Goal: Task Accomplishment & Management: Manage account settings

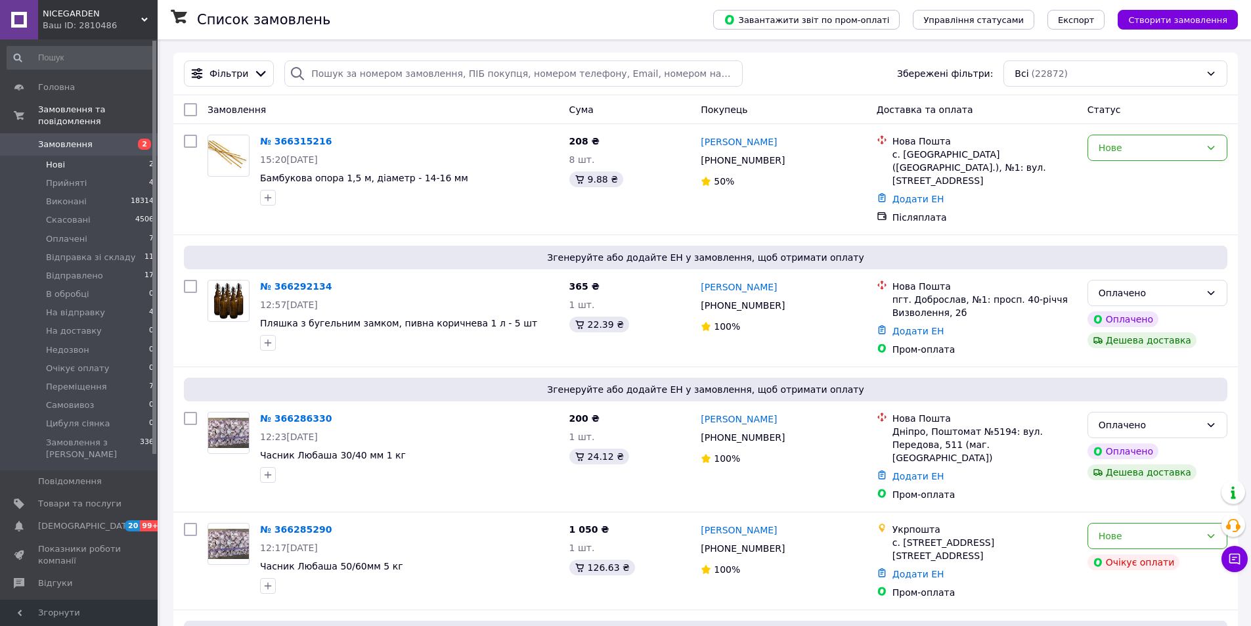
click at [76, 156] on li "Нові 2" at bounding box center [81, 165] width 162 height 18
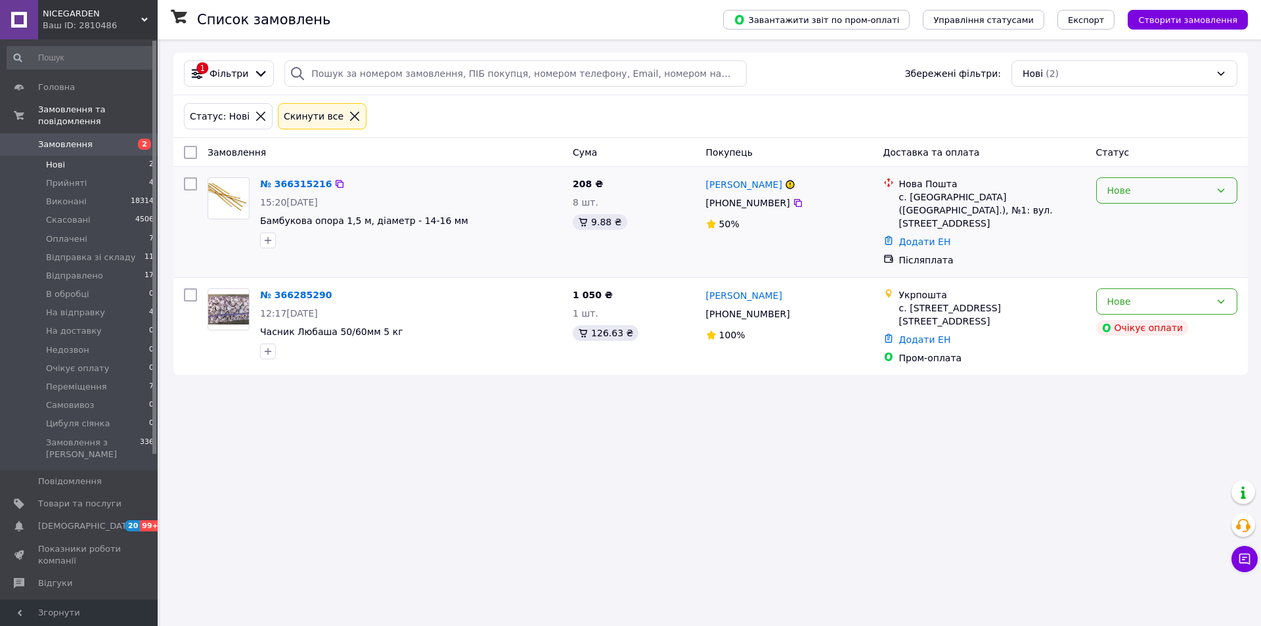
click at [1146, 195] on div "Нове" at bounding box center [1158, 190] width 103 height 14
click at [1140, 219] on li "Прийнято" at bounding box center [1167, 220] width 140 height 24
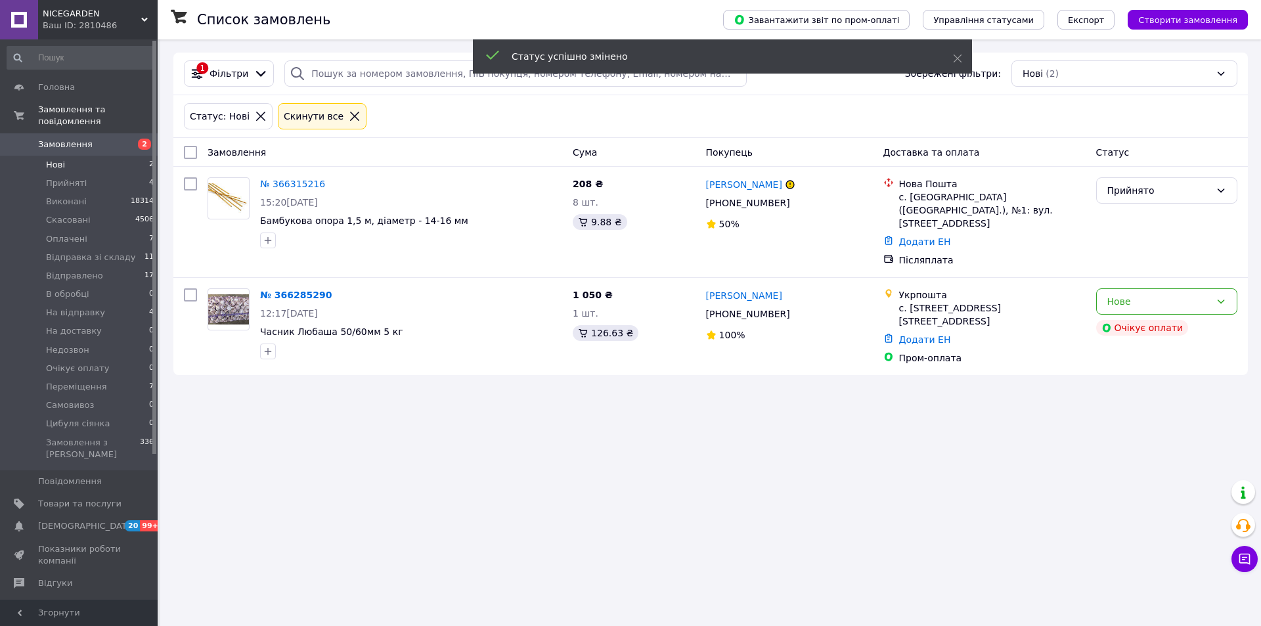
click at [1155, 294] on div "Нове" at bounding box center [1158, 301] width 103 height 14
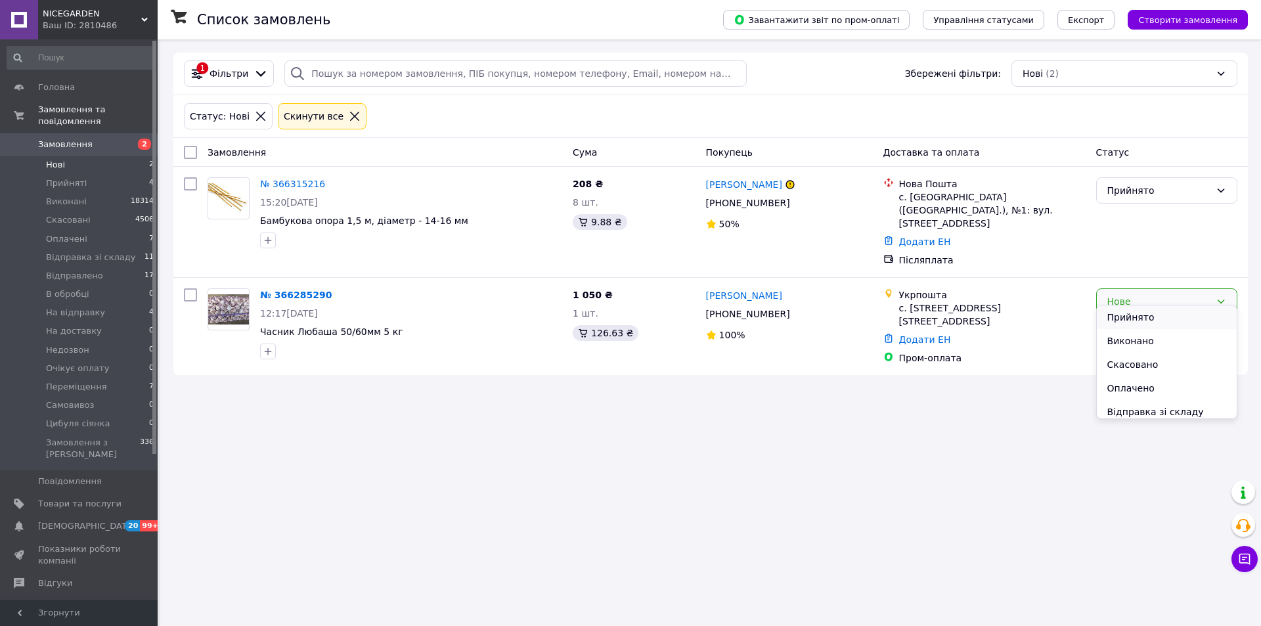
click at [1135, 317] on li "Прийнято" at bounding box center [1167, 317] width 140 height 24
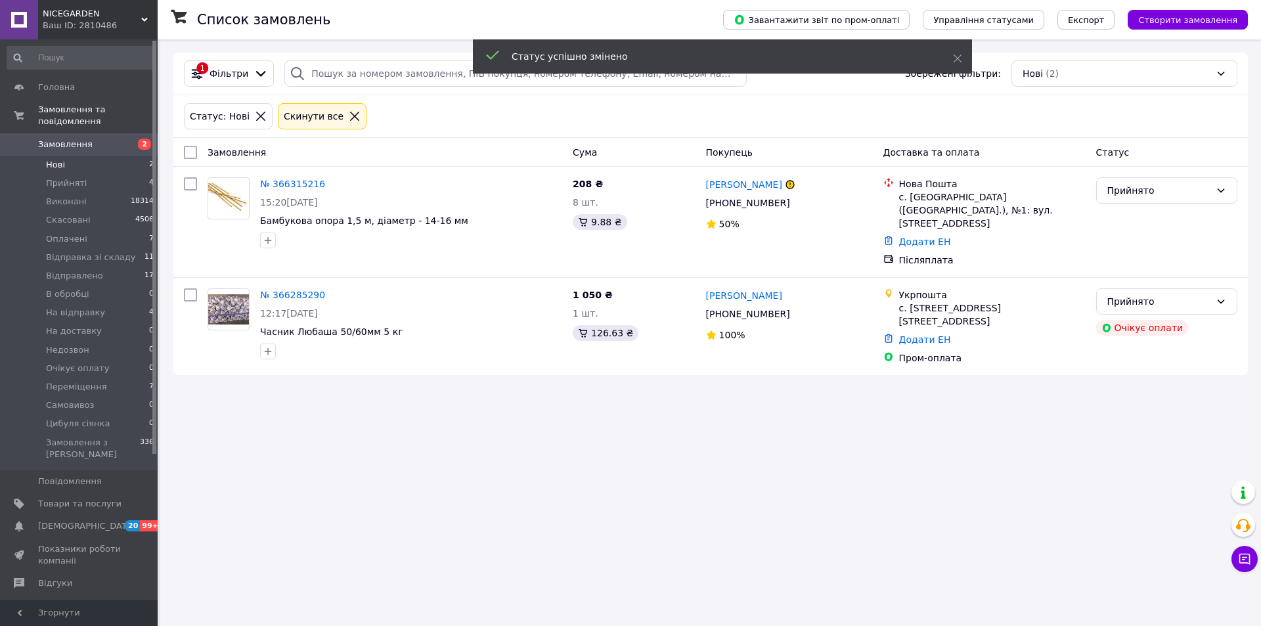
click at [478, 468] on div "Список замовлень Завантажити звіт по пром-оплаті Управління статусами Експорт С…" at bounding box center [710, 313] width 1101 height 626
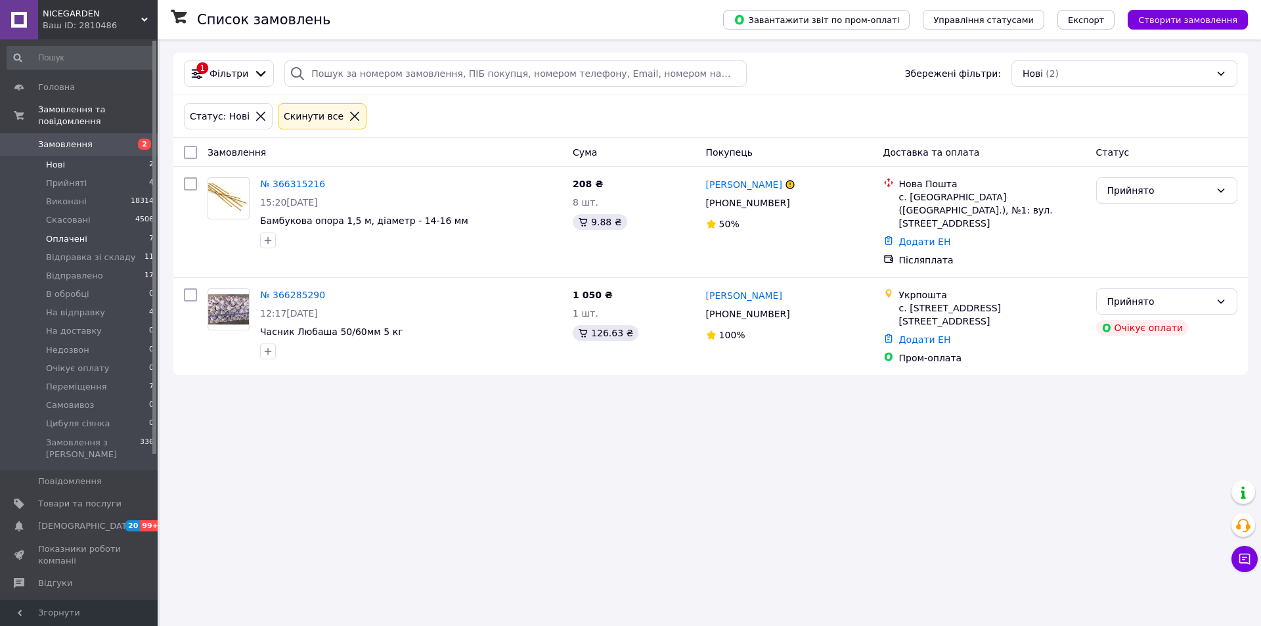
click at [78, 233] on span "Оплачені" at bounding box center [66, 239] width 41 height 12
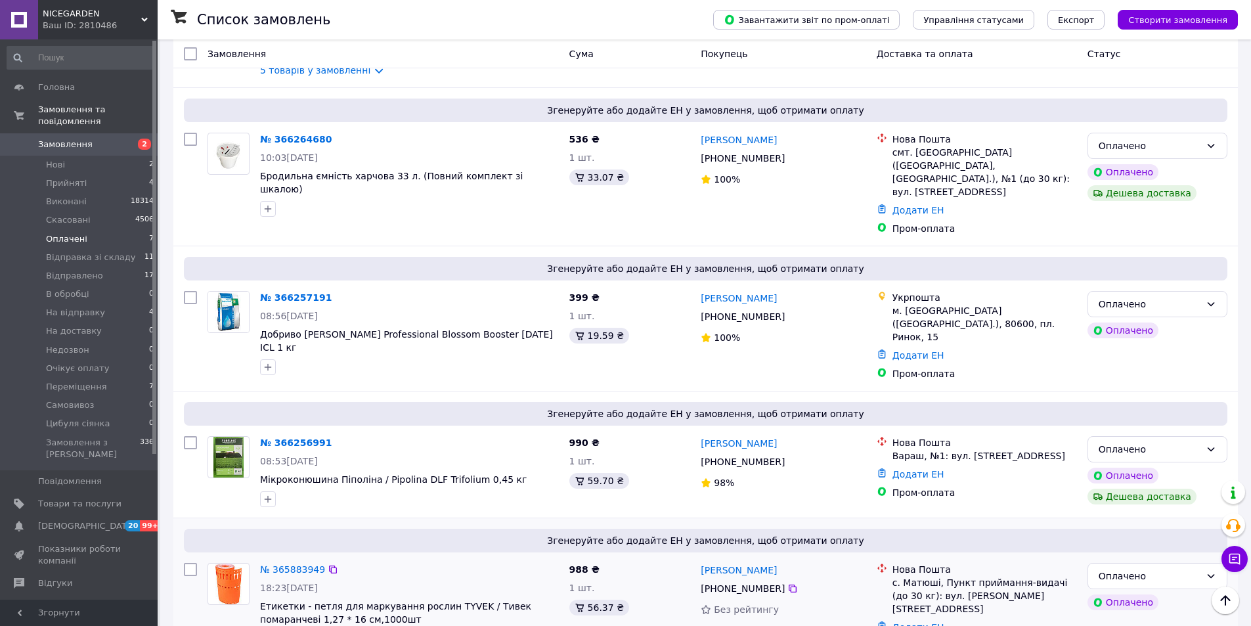
scroll to position [507, 0]
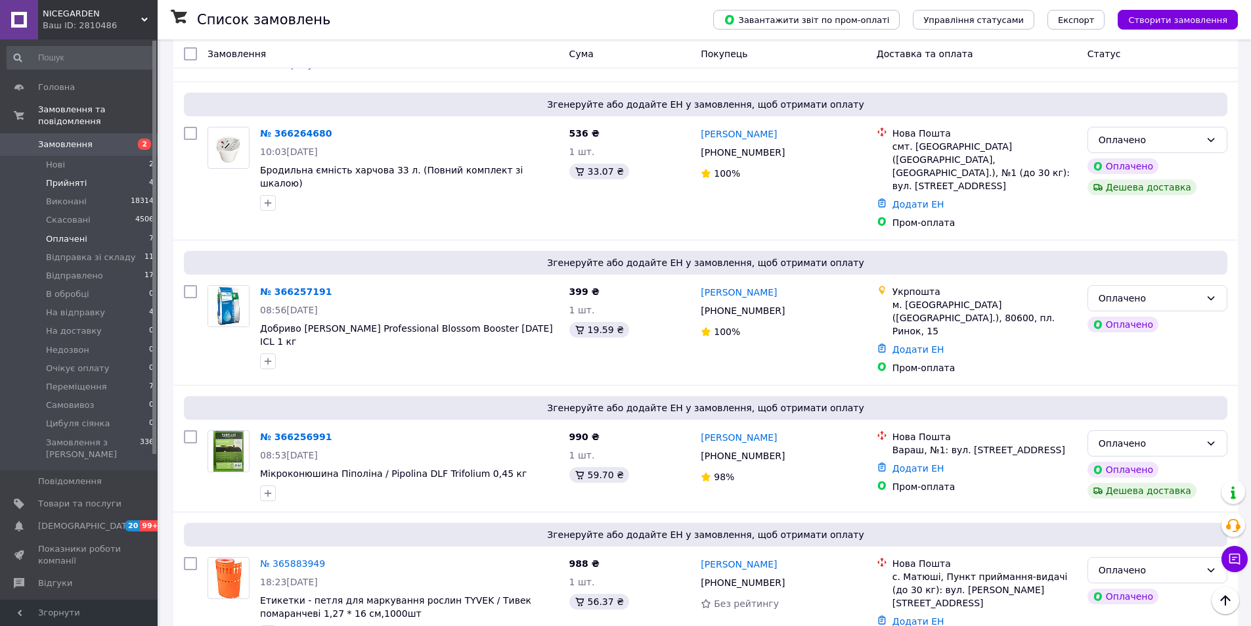
click at [74, 177] on span "Прийняті" at bounding box center [66, 183] width 41 height 12
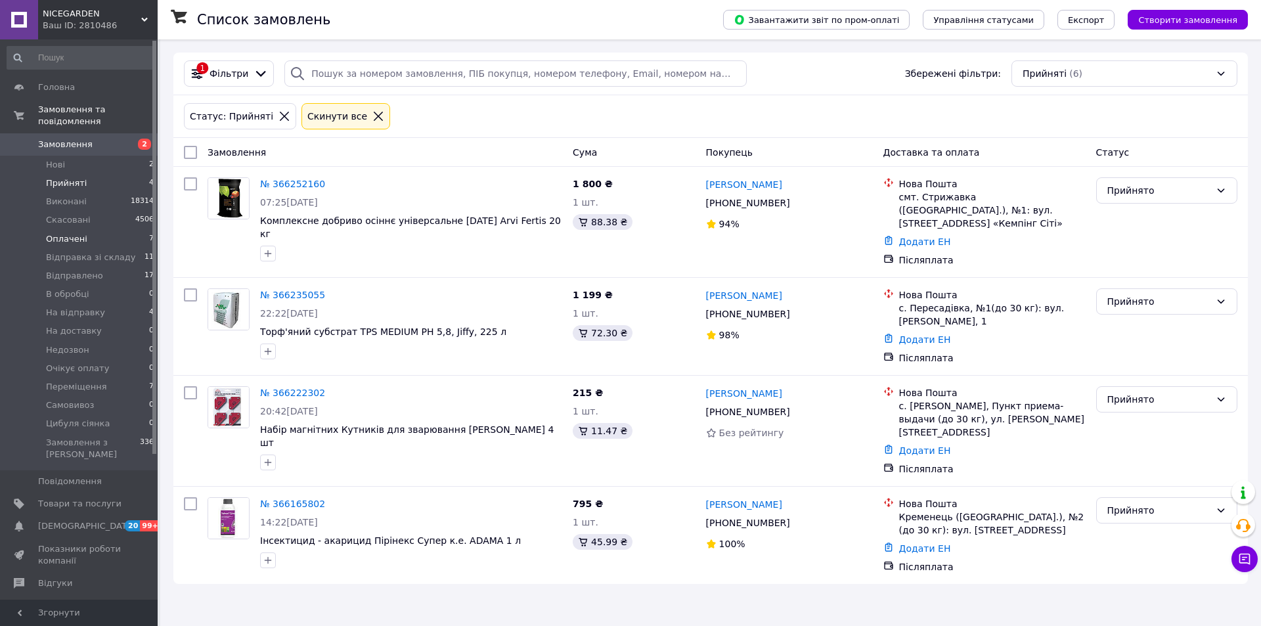
click at [55, 233] on span "Оплачені" at bounding box center [66, 239] width 41 height 12
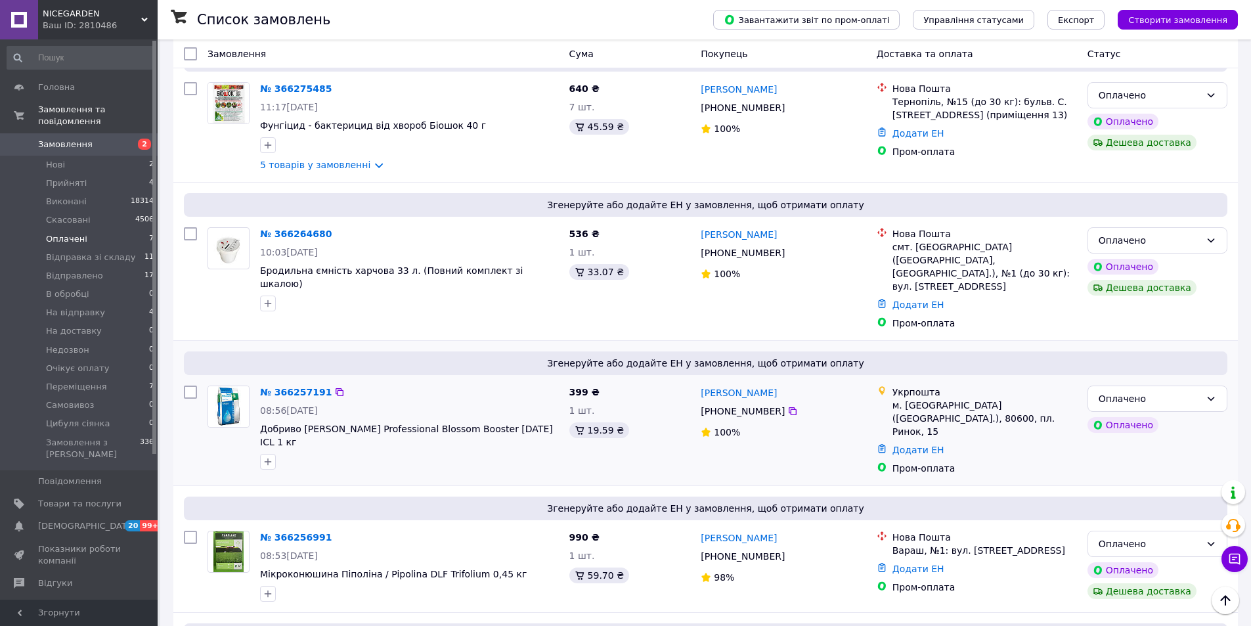
scroll to position [507, 0]
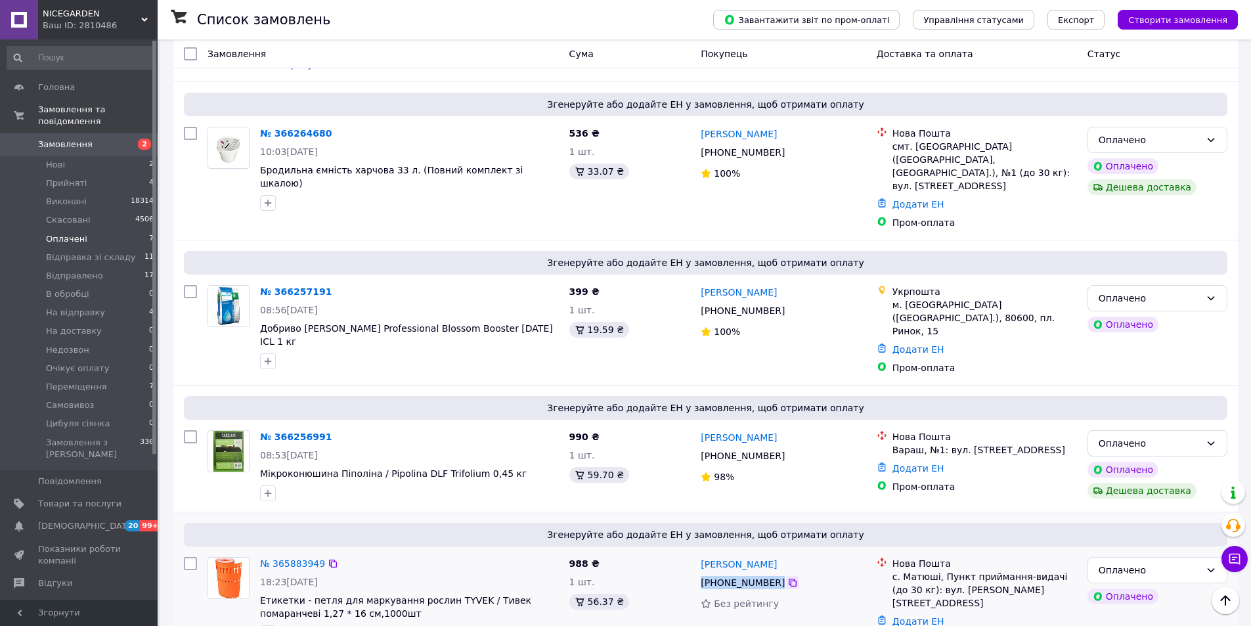
drag, startPoint x: 700, startPoint y: 546, endPoint x: 779, endPoint y: 544, distance: 78.8
click at [779, 575] on div "[PHONE_NUMBER]" at bounding box center [782, 583] width 167 height 16
copy div "[PHONE_NUMBER]"
drag, startPoint x: 320, startPoint y: 515, endPoint x: 275, endPoint y: 527, distance: 46.4
click at [275, 552] on div "№ 365883949 18:23[DATE] Етикетки - петля для маркування рослин TYVEK / Тивек по…" at bounding box center [409, 599] width 309 height 95
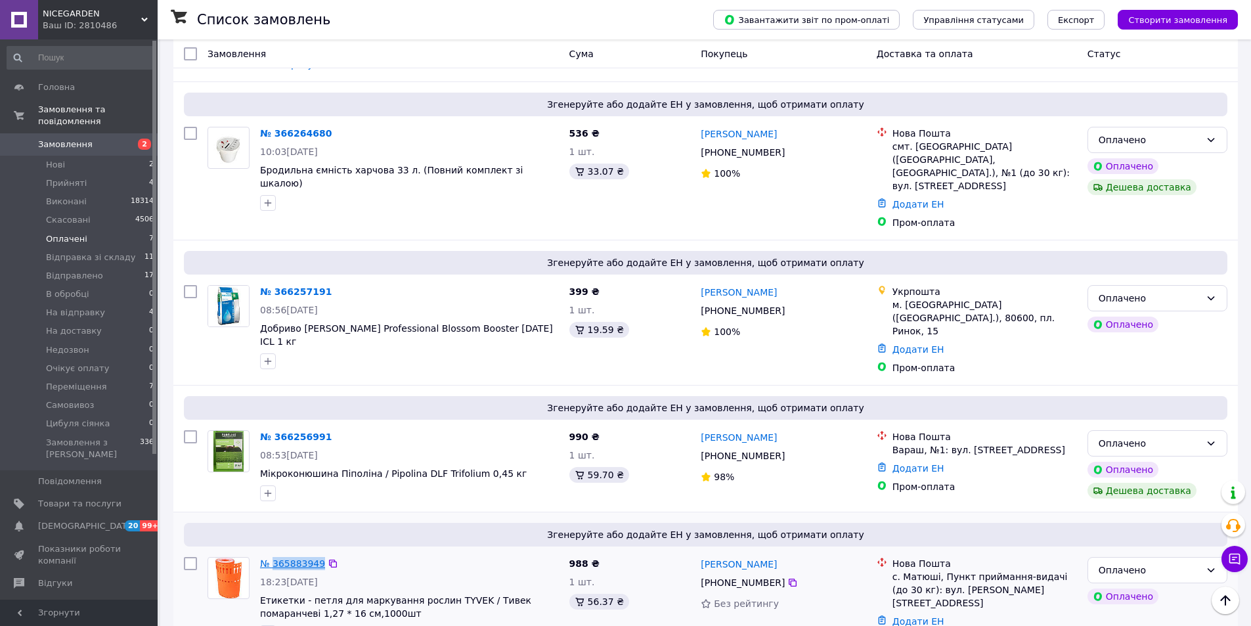
copy link "365883949"
click at [535, 623] on div at bounding box center [409, 633] width 304 height 21
click at [1118, 563] on div "Оплачено" at bounding box center [1150, 570] width 102 height 14
click at [1150, 420] on li "Відправка зі складу" at bounding box center [1157, 419] width 139 height 24
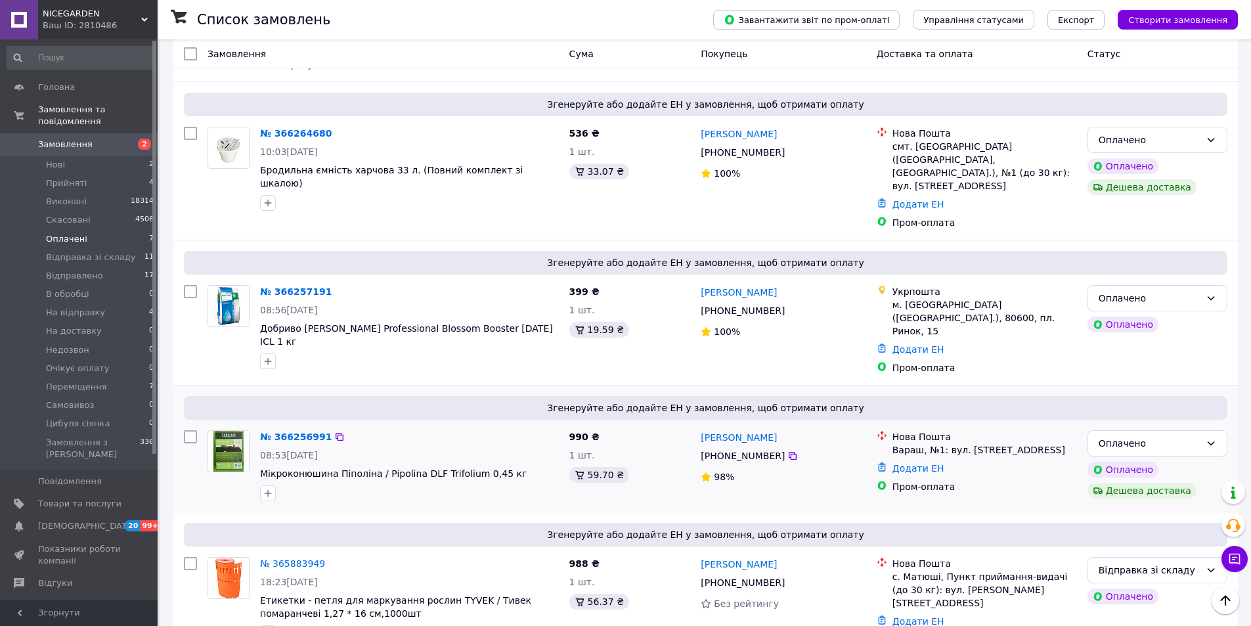
drag, startPoint x: 698, startPoint y: 420, endPoint x: 777, endPoint y: 419, distance: 78.8
click at [777, 447] on div "[PHONE_NUMBER]" at bounding box center [742, 456] width 89 height 18
copy span "[PHONE_NUMBER]"
drag, startPoint x: 322, startPoint y: 386, endPoint x: 273, endPoint y: 399, distance: 50.8
click at [273, 425] on div "№ 366256991 08:53[DATE] Мікроконюшина Піполіна / Pipolina DLF Trifolium 0,45 кг" at bounding box center [409, 465] width 309 height 81
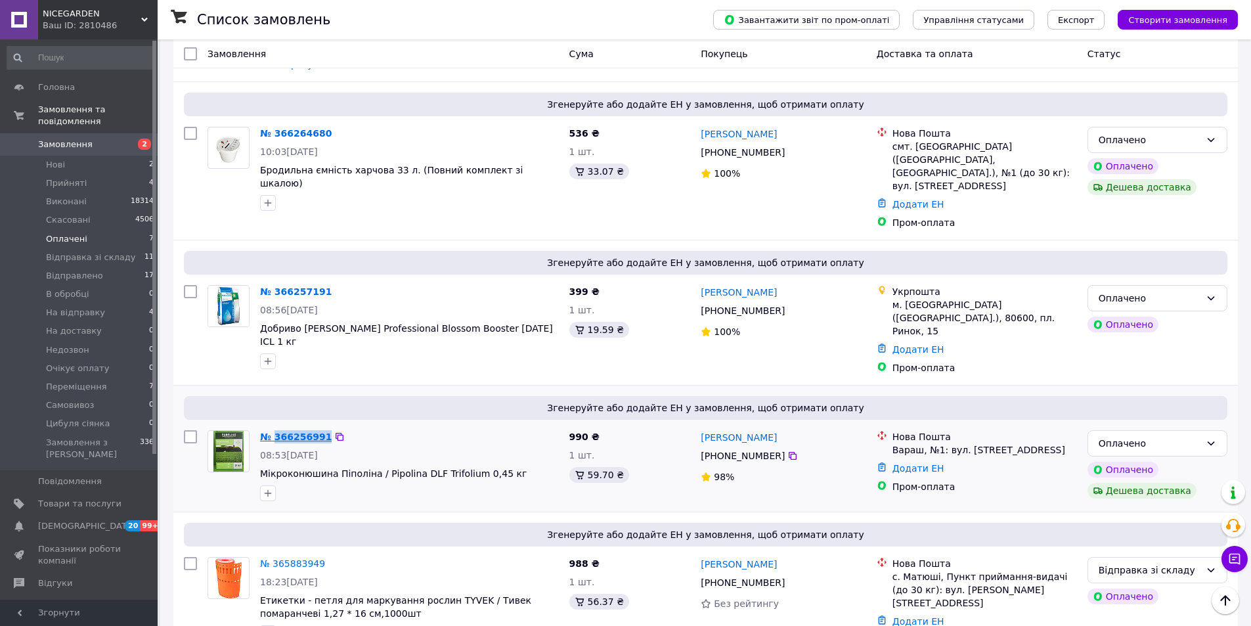
copy link "366256991"
click at [292, 483] on div at bounding box center [409, 493] width 304 height 21
click at [1166, 436] on div "Оплачено" at bounding box center [1150, 443] width 102 height 14
click at [1139, 509] on li "На відправку" at bounding box center [1157, 509] width 139 height 24
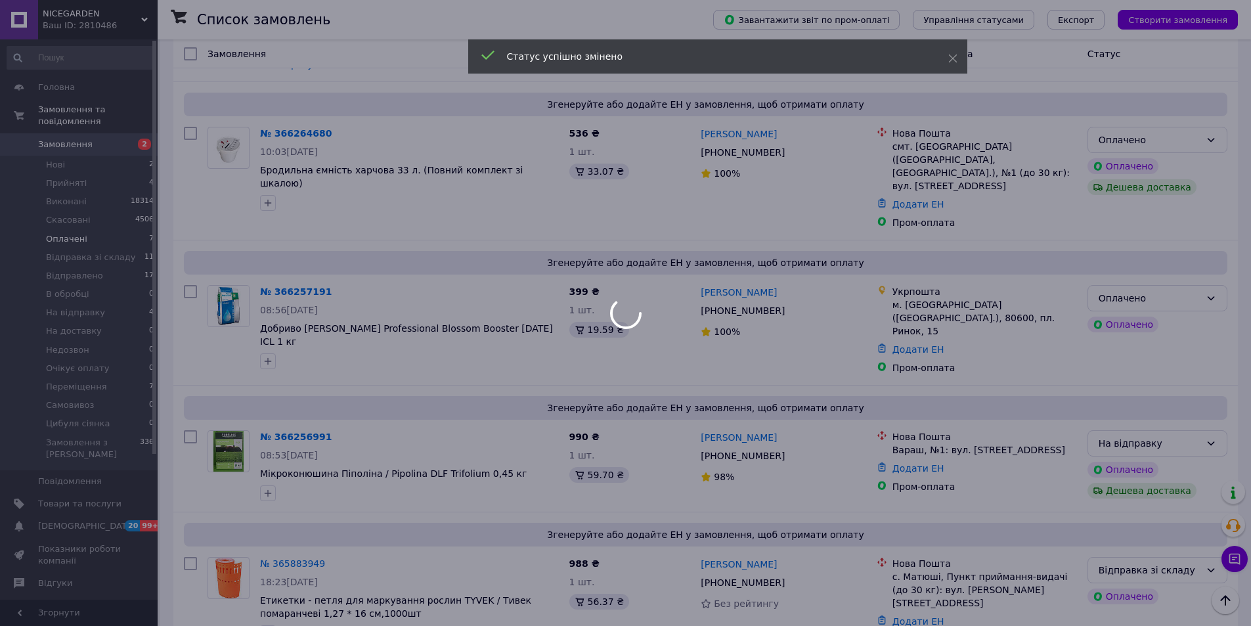
scroll to position [367, 0]
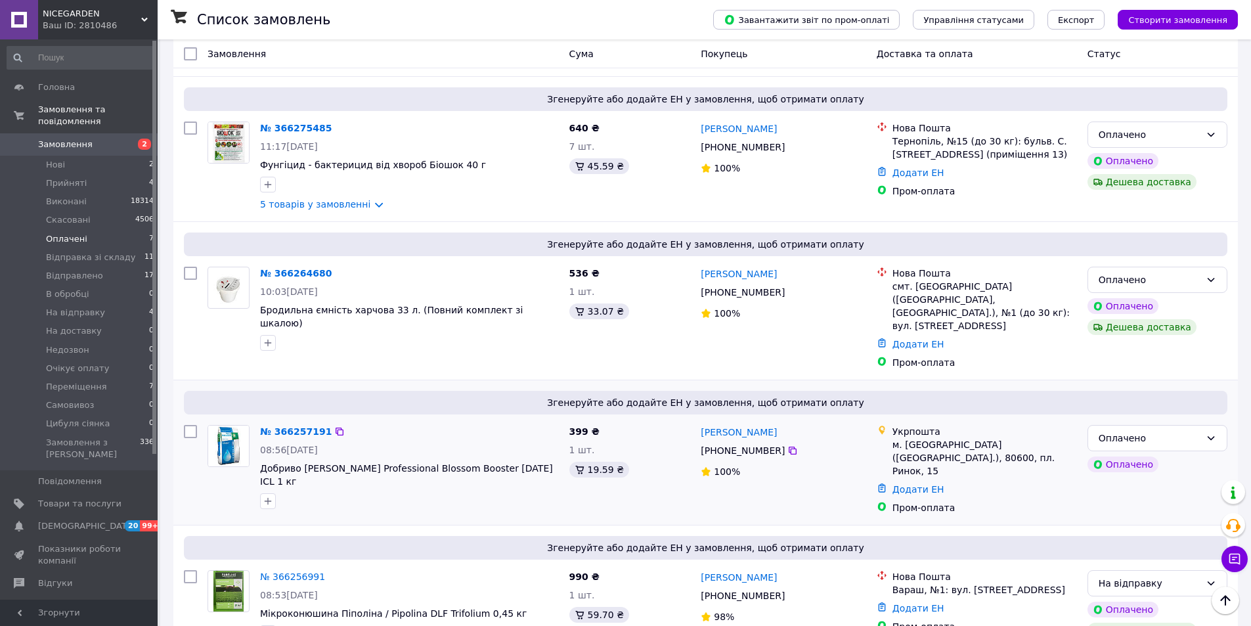
drag, startPoint x: 700, startPoint y: 423, endPoint x: 776, endPoint y: 424, distance: 75.5
click at [776, 441] on div "[PHONE_NUMBER]" at bounding box center [742, 450] width 89 height 18
copy span "[PHONE_NUMBER]"
drag, startPoint x: 320, startPoint y: 395, endPoint x: 274, endPoint y: 408, distance: 47.2
click at [274, 420] on div "№ 366257191 08:56[DATE] Добриво [PERSON_NAME] Professional Blossom Booster [DAT…" at bounding box center [409, 467] width 309 height 95
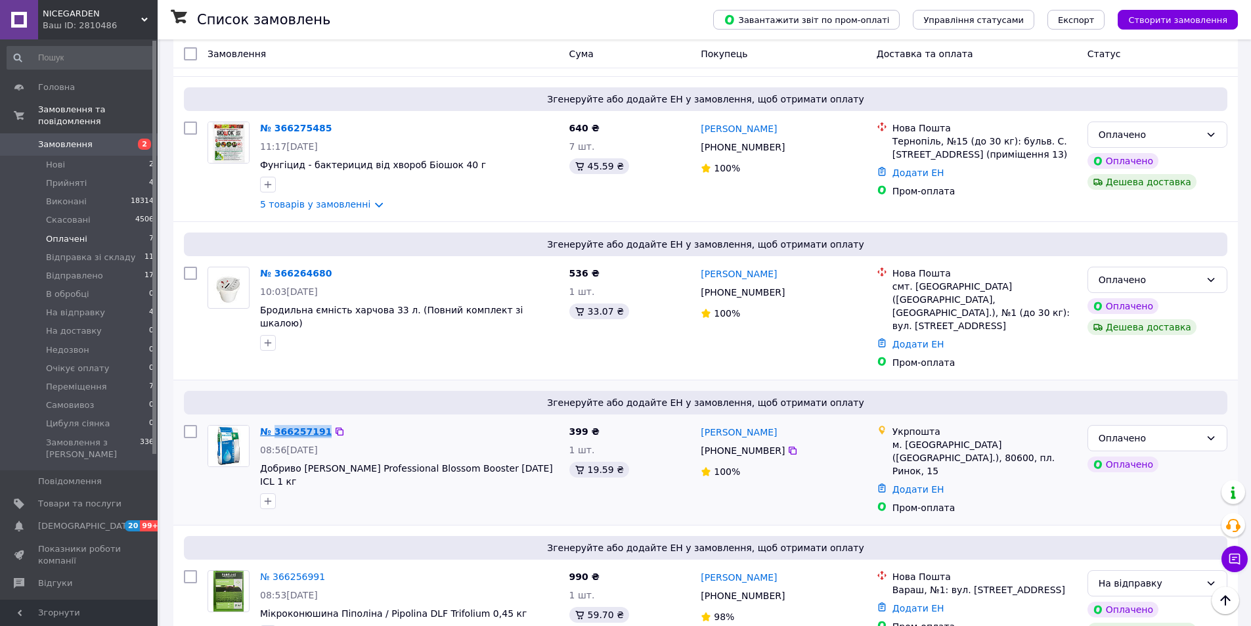
copy link "366257191"
click at [296, 491] on div at bounding box center [409, 501] width 304 height 21
click at [1154, 431] on div "Оплачено" at bounding box center [1150, 438] width 102 height 14
click at [1160, 517] on li "На відправку" at bounding box center [1157, 517] width 139 height 24
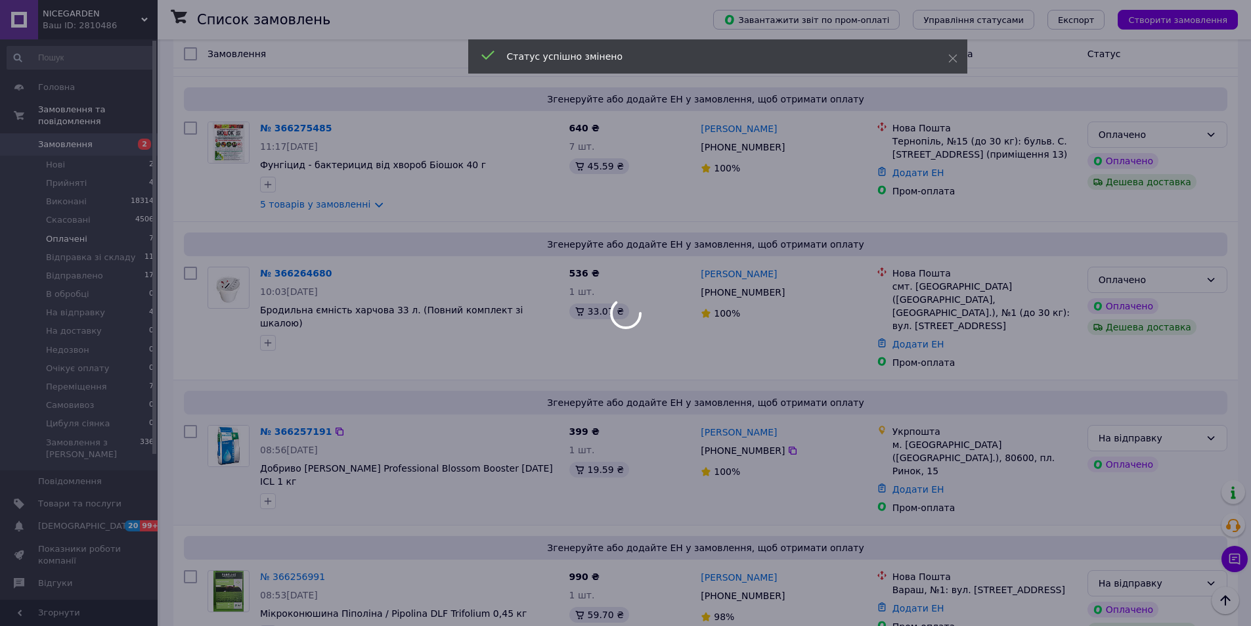
scroll to position [240, 0]
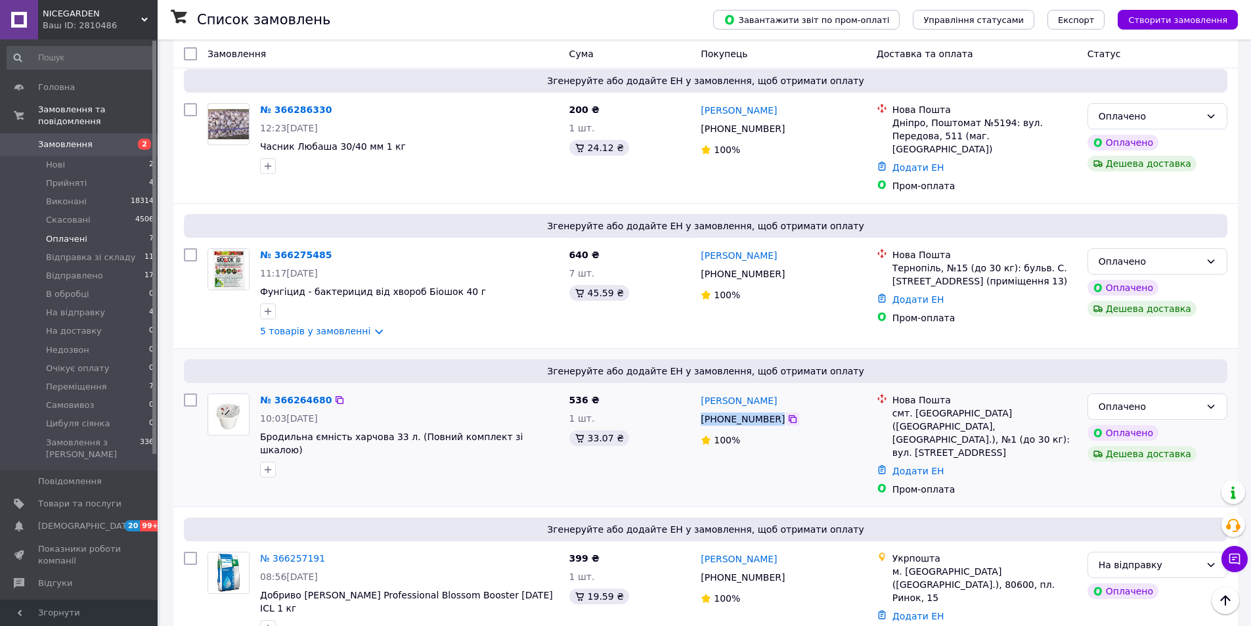
drag, startPoint x: 698, startPoint y: 407, endPoint x: 787, endPoint y: 411, distance: 88.7
click at [787, 411] on div "[PHONE_NUMBER]" at bounding box center [782, 419] width 167 height 16
copy div "[PHONE_NUMBER]"
drag, startPoint x: 322, startPoint y: 378, endPoint x: 275, endPoint y: 389, distance: 48.6
click at [275, 389] on div "№ 366264680 10:03[DEMOGRAPHIC_DATA] Бродильна ємність харчова 33 л. (Повний ком…" at bounding box center [409, 435] width 309 height 95
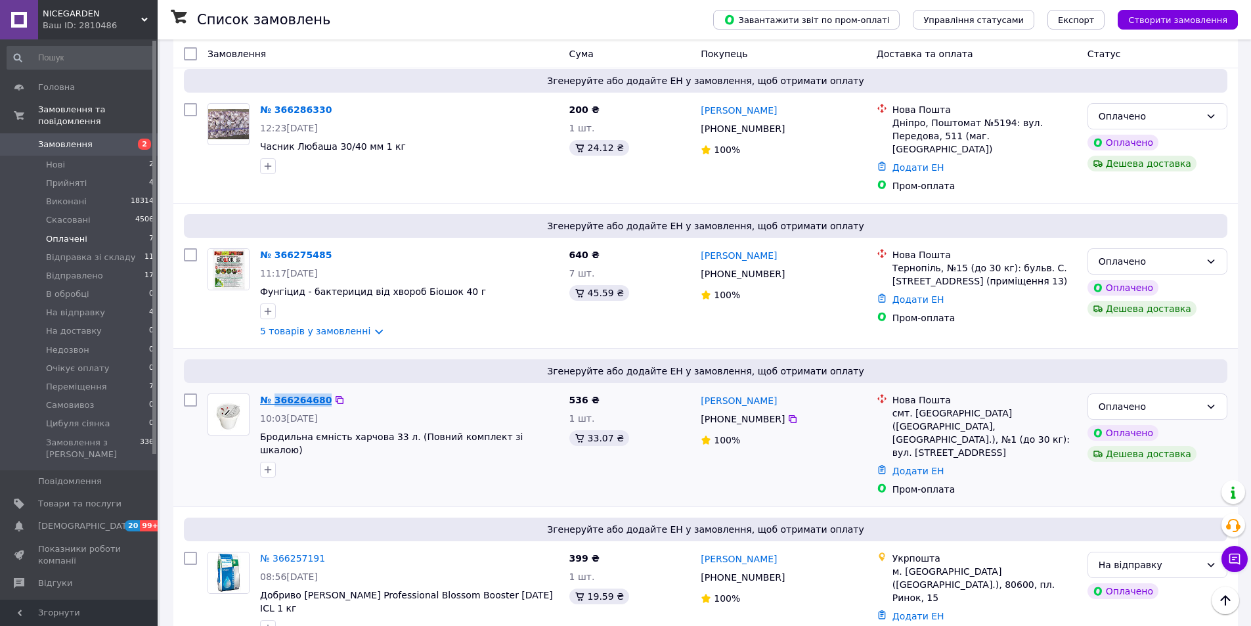
copy link "366264680"
click at [282, 463] on div "№ 366264680 10:03[DEMOGRAPHIC_DATA] Бродильна ємність харчова 33 л. (Повний ком…" at bounding box center [383, 444] width 362 height 113
click at [1139, 399] on div "Оплачено" at bounding box center [1150, 406] width 102 height 14
click at [1140, 424] on li "Відправка зі складу" at bounding box center [1157, 428] width 139 height 24
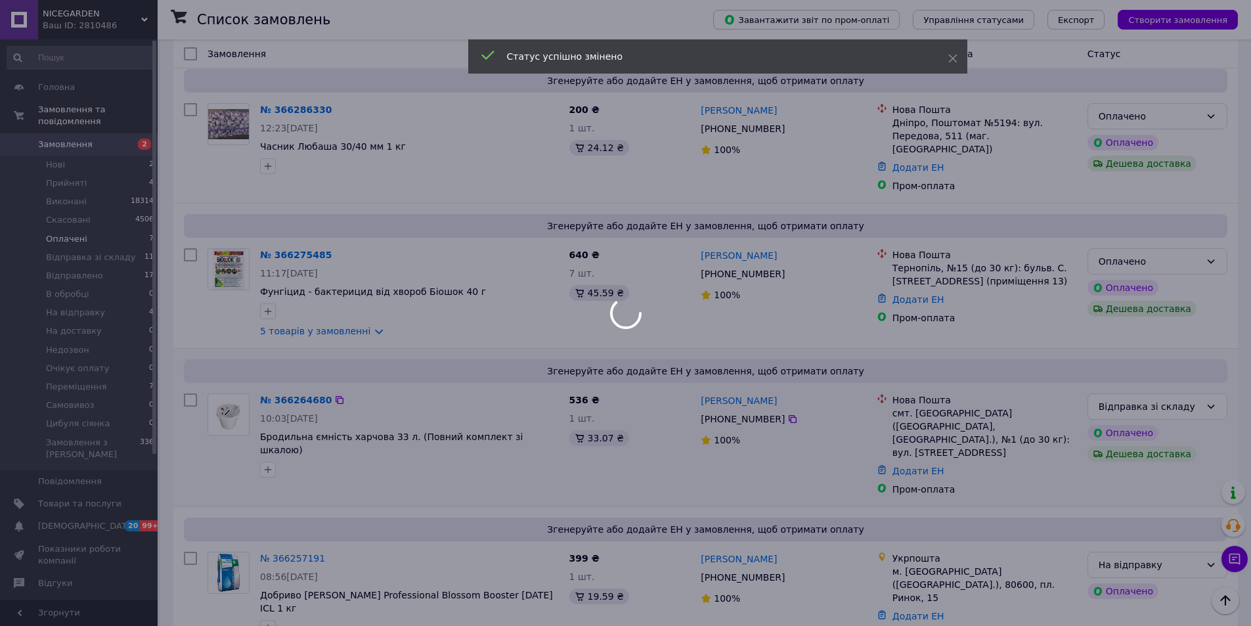
scroll to position [108, 0]
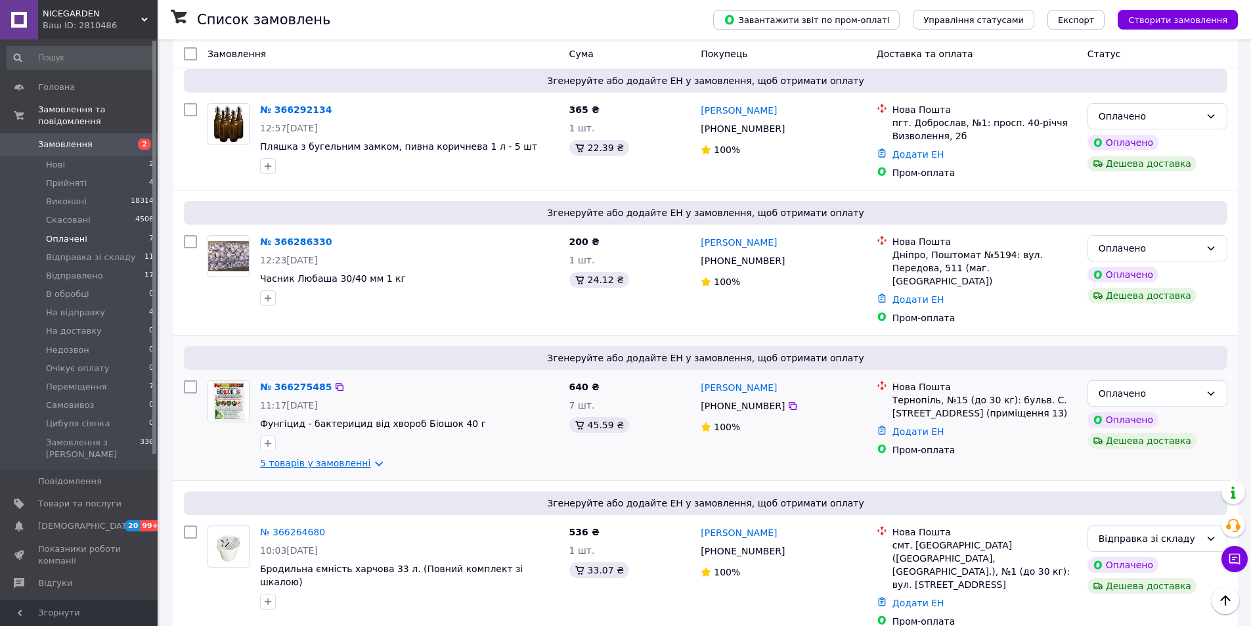
click at [362, 458] on link "5 товарів у замовленні" at bounding box center [315, 463] width 110 height 11
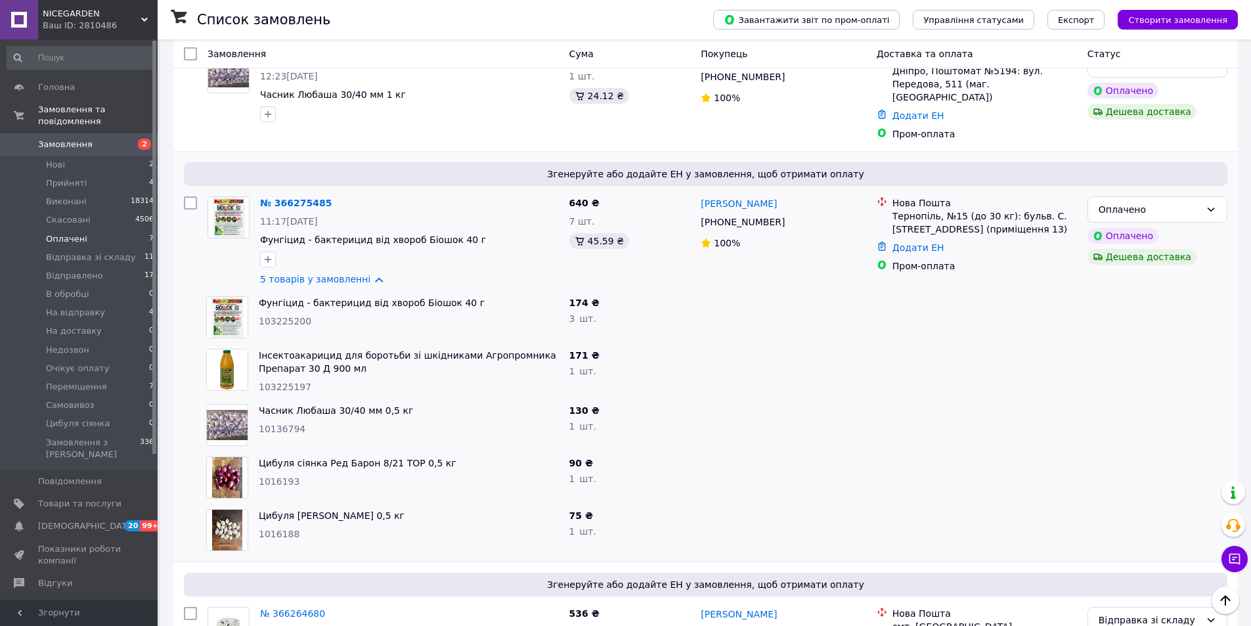
scroll to position [305, 0]
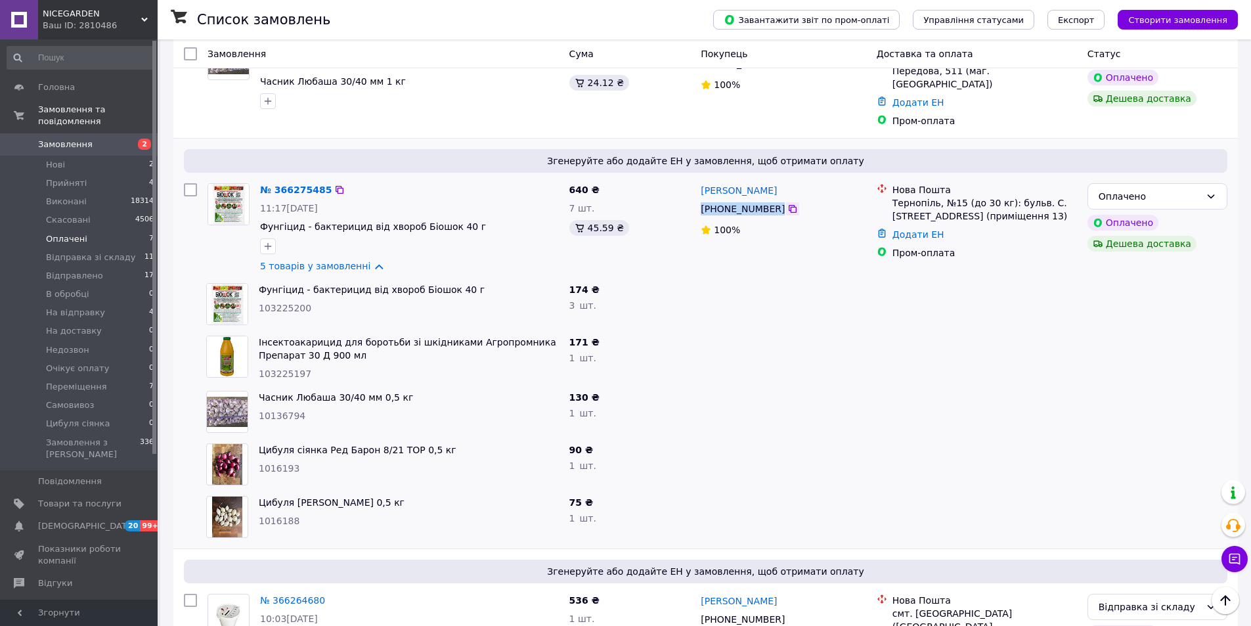
drag, startPoint x: 701, startPoint y: 194, endPoint x: 779, endPoint y: 196, distance: 78.2
click at [779, 201] on div "[PHONE_NUMBER]" at bounding box center [782, 209] width 167 height 16
copy div "[PHONE_NUMBER]"
drag, startPoint x: 324, startPoint y: 169, endPoint x: 273, endPoint y: 182, distance: 52.2
click at [273, 182] on div "№ 366275485" at bounding box center [409, 190] width 301 height 16
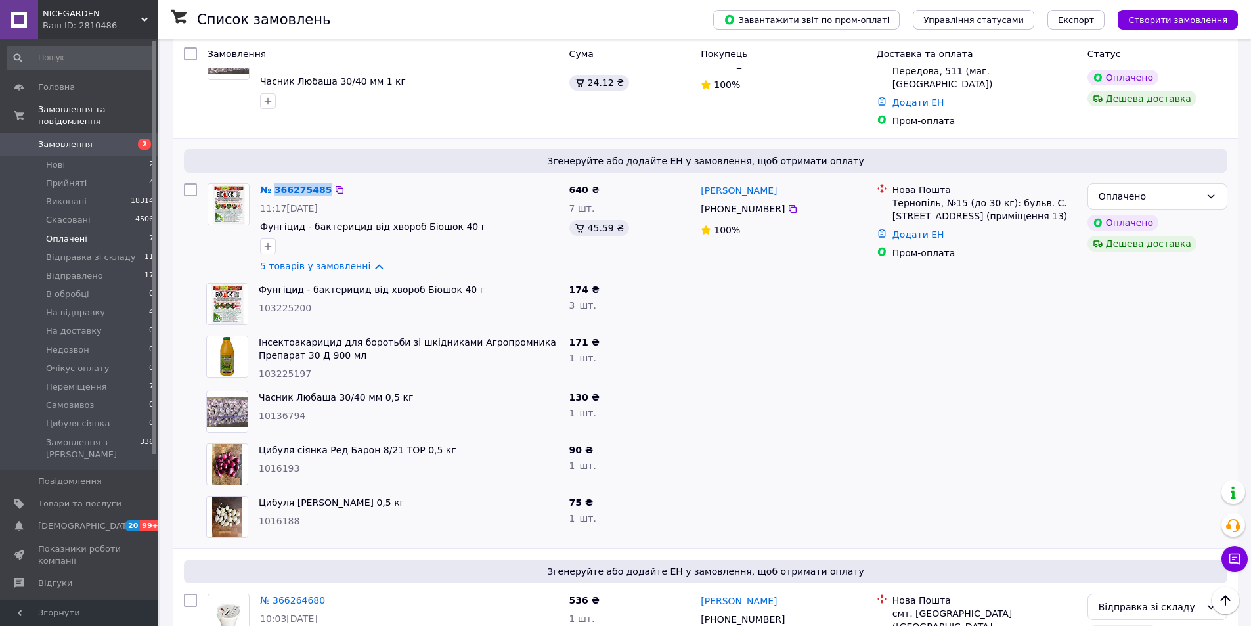
copy div "366275485"
click at [216, 237] on div at bounding box center [228, 228] width 53 height 100
click at [1170, 190] on div "Оплачено" at bounding box center [1150, 196] width 102 height 14
click at [1136, 255] on li "Переміщення" at bounding box center [1157, 254] width 139 height 24
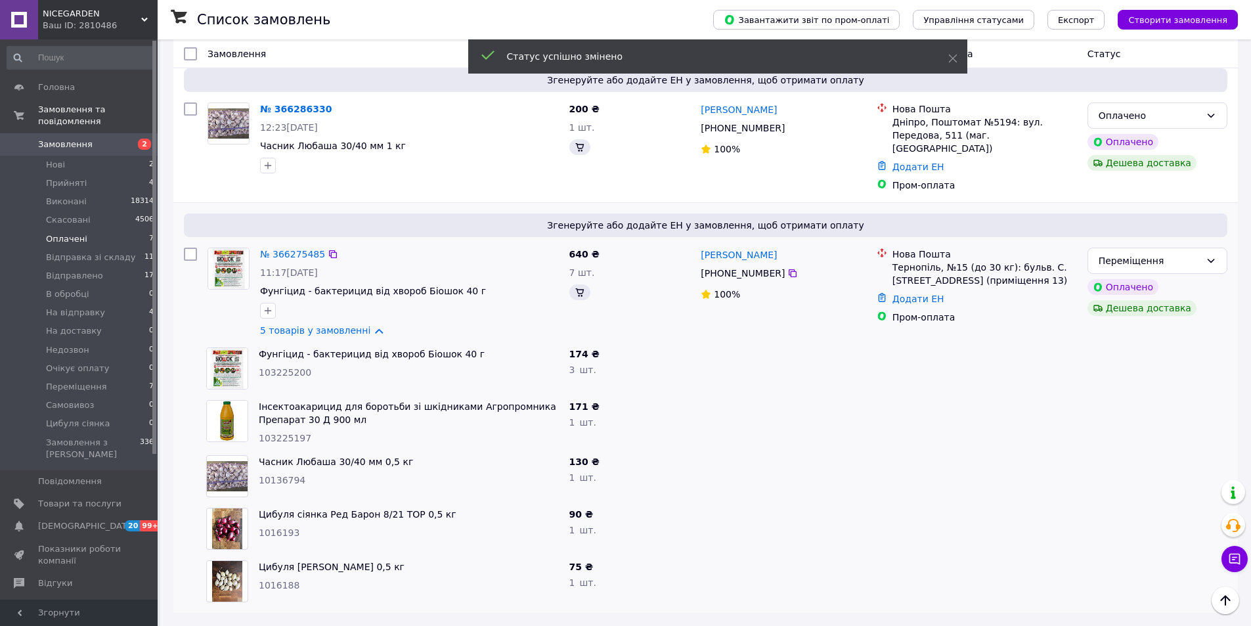
scroll to position [229, 0]
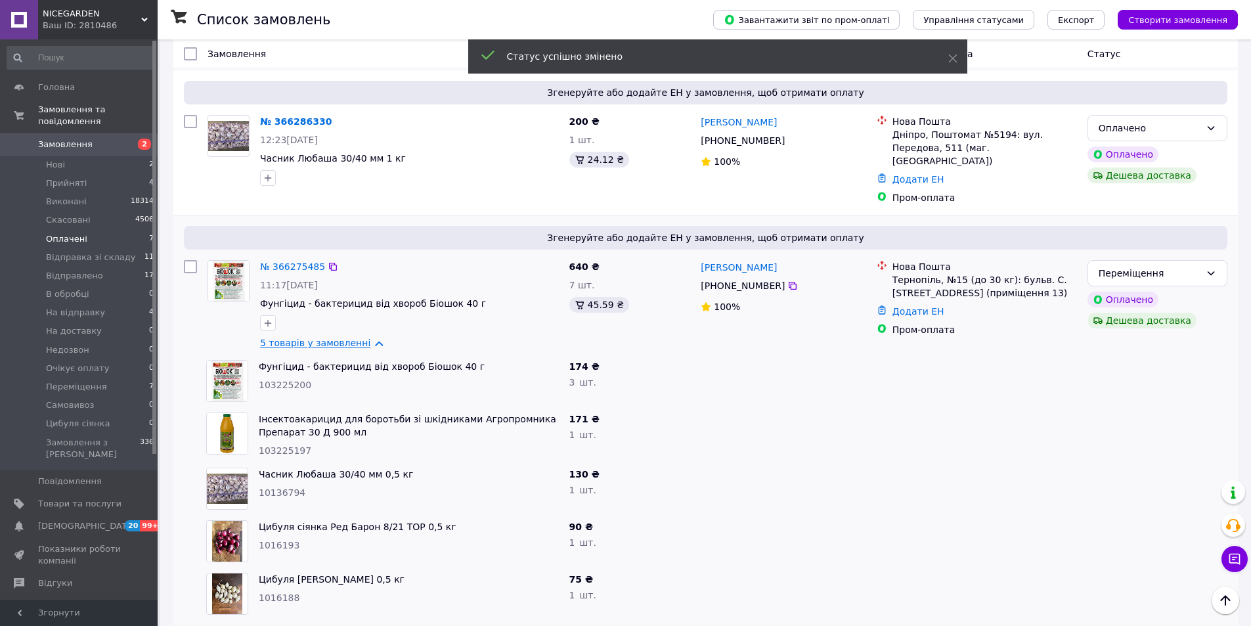
click at [364, 338] on link "5 товарів у замовленні" at bounding box center [315, 343] width 110 height 11
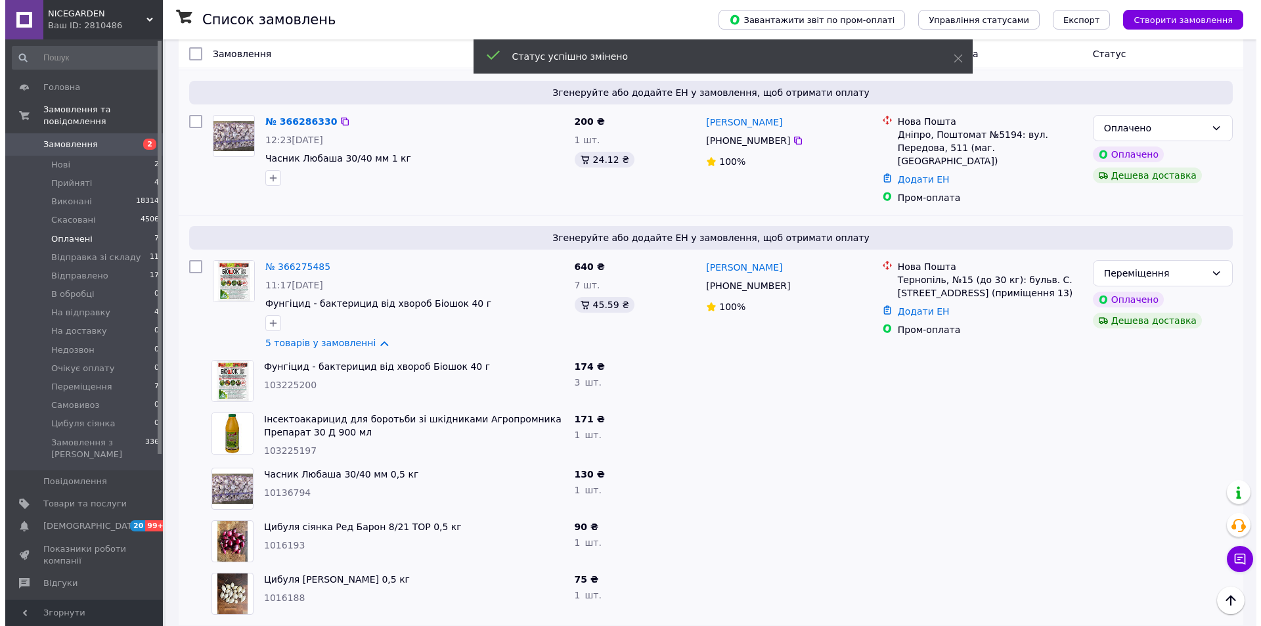
scroll to position [0, 0]
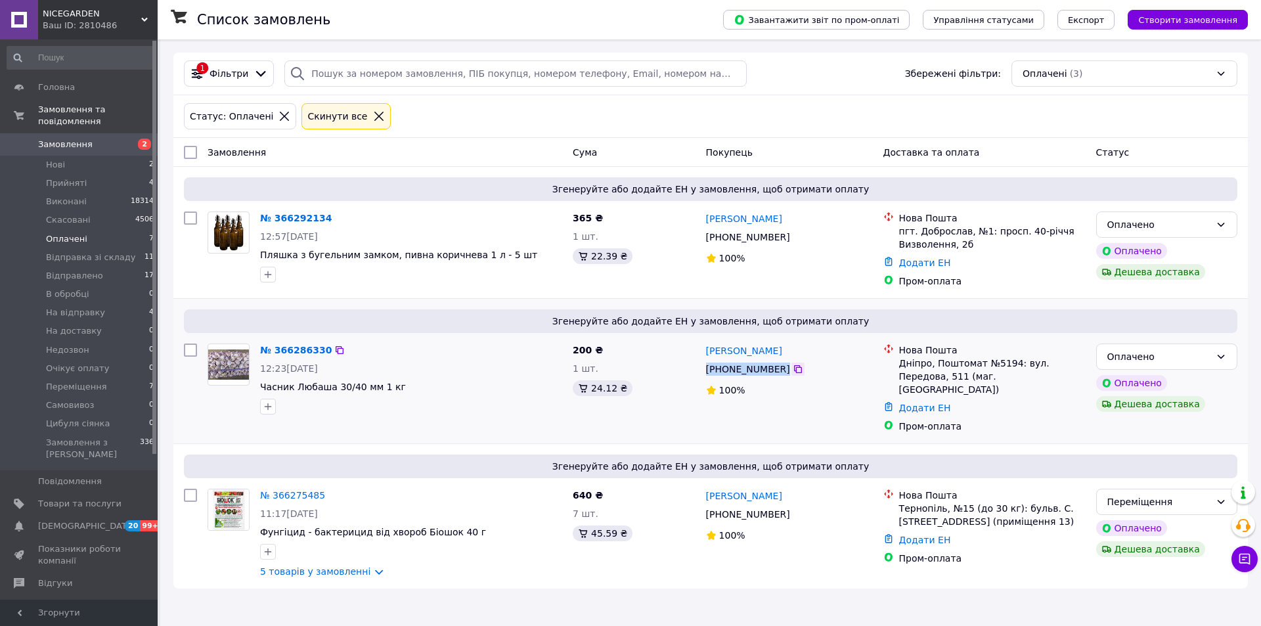
drag, startPoint x: 704, startPoint y: 370, endPoint x: 784, endPoint y: 371, distance: 80.1
click at [784, 371] on div "[PHONE_NUMBER]" at bounding box center [789, 369] width 169 height 16
click at [218, 408] on div at bounding box center [228, 378] width 53 height 81
drag, startPoint x: 322, startPoint y: 339, endPoint x: 275, endPoint y: 349, distance: 48.2
click at [275, 349] on div "№ 366286330 12:23[DATE] Часник Любаша 30/40 мм 1 кг" at bounding box center [411, 378] width 313 height 81
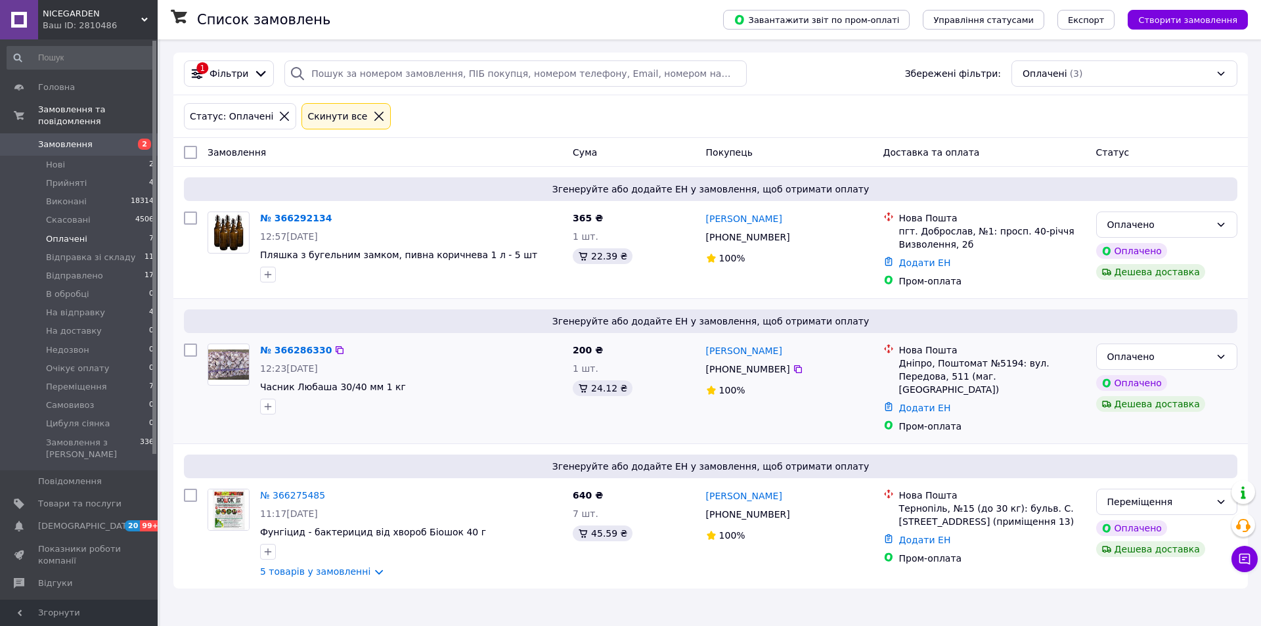
click at [209, 407] on div at bounding box center [228, 378] width 53 height 81
click at [1205, 355] on div "Оплачено" at bounding box center [1158, 356] width 103 height 14
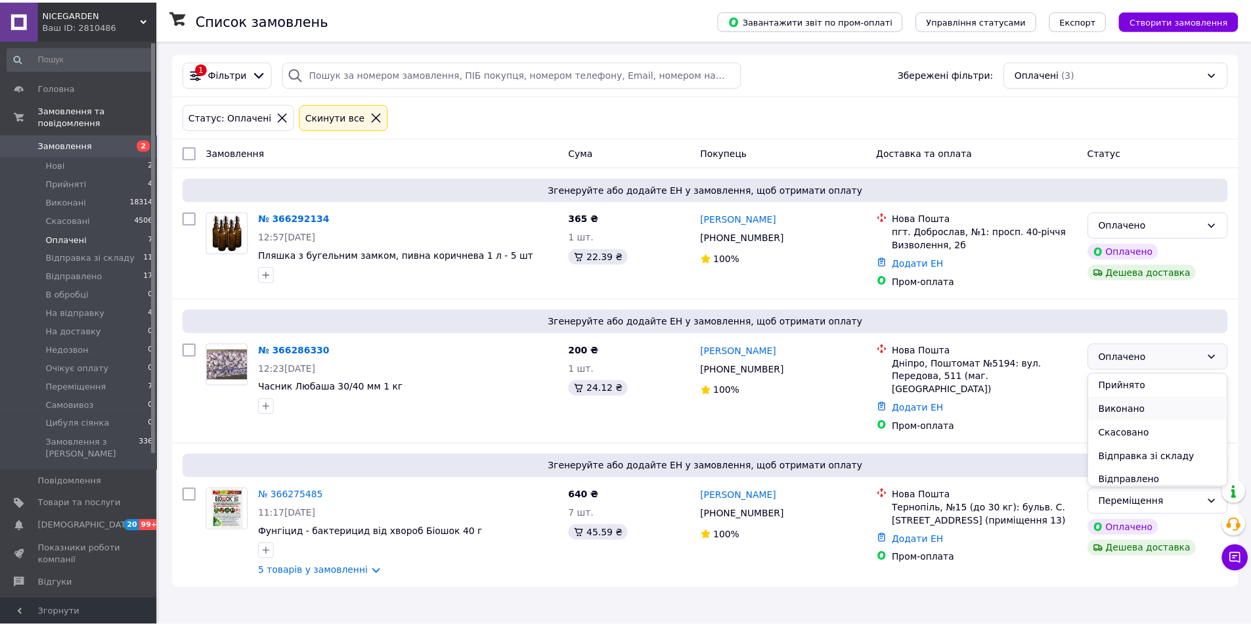
scroll to position [66, 0]
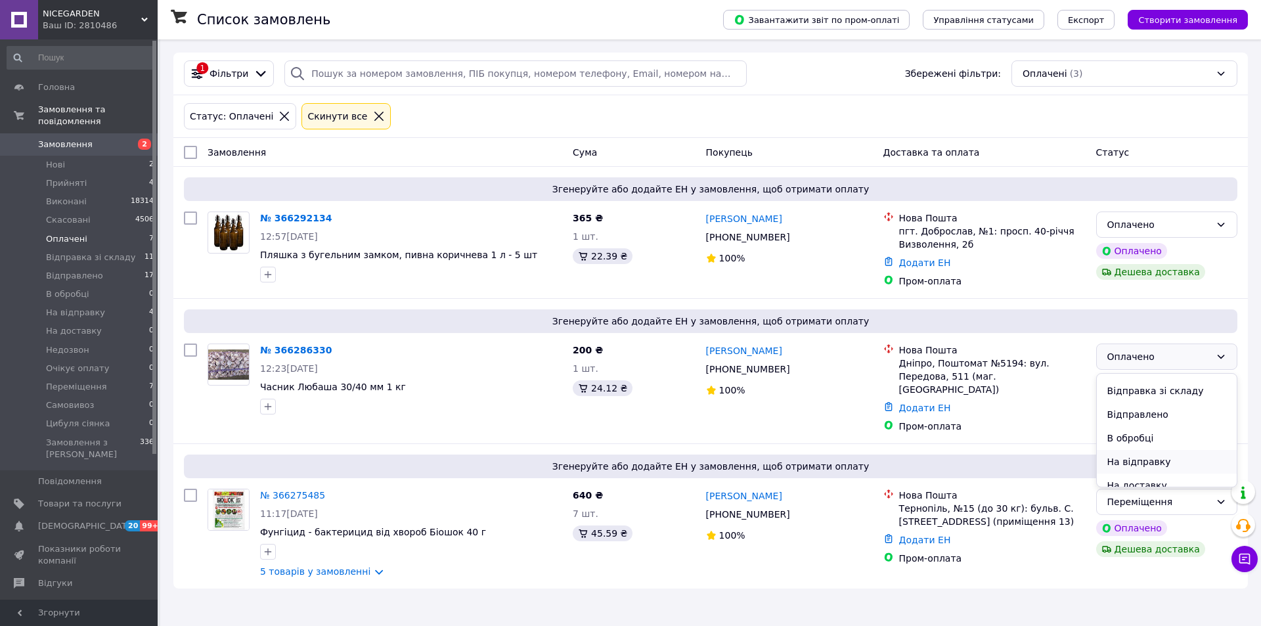
click at [1152, 465] on li "На відправку" at bounding box center [1167, 462] width 140 height 24
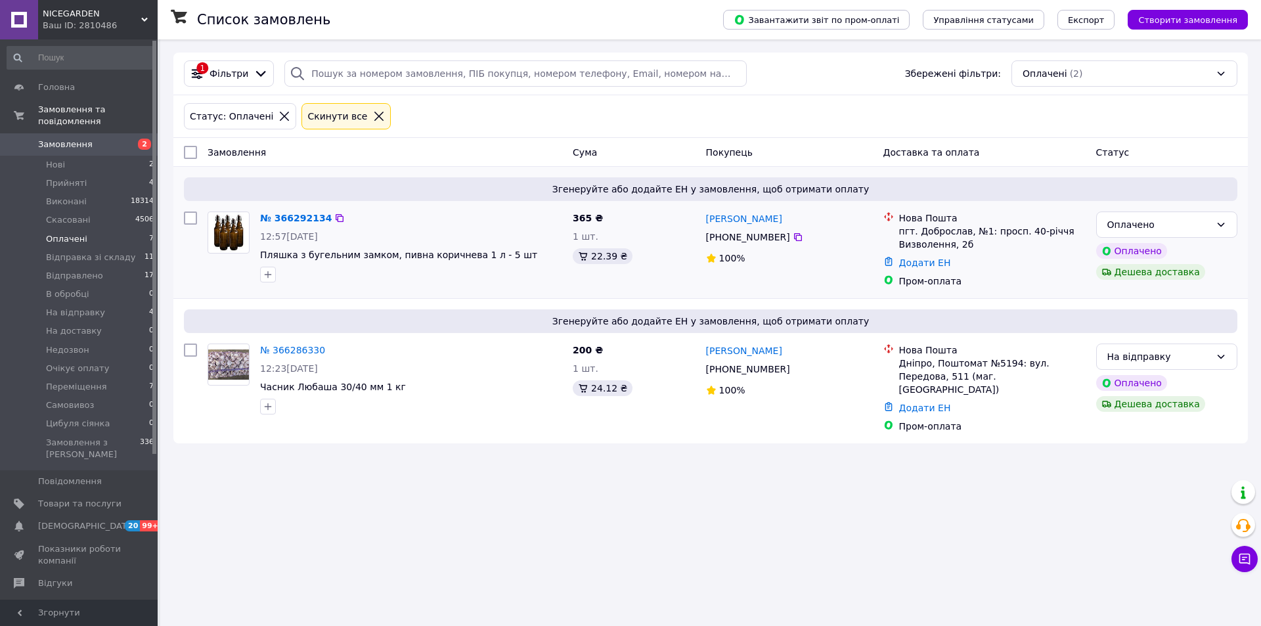
click at [231, 234] on img at bounding box center [228, 232] width 37 height 41
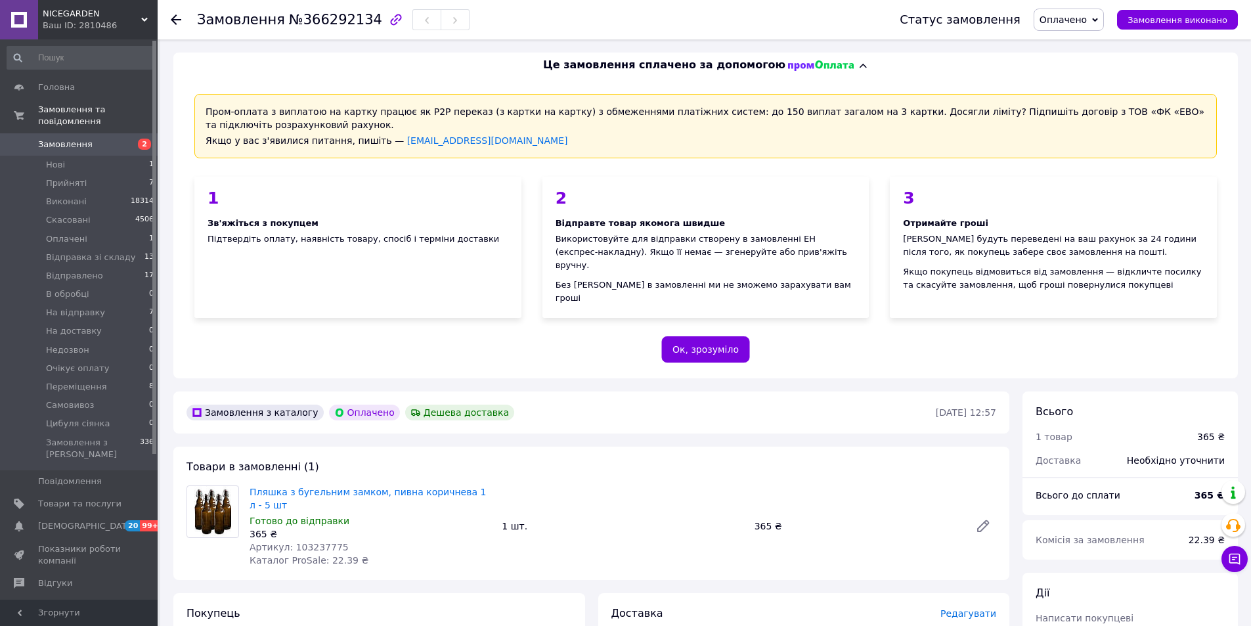
scroll to position [131, 0]
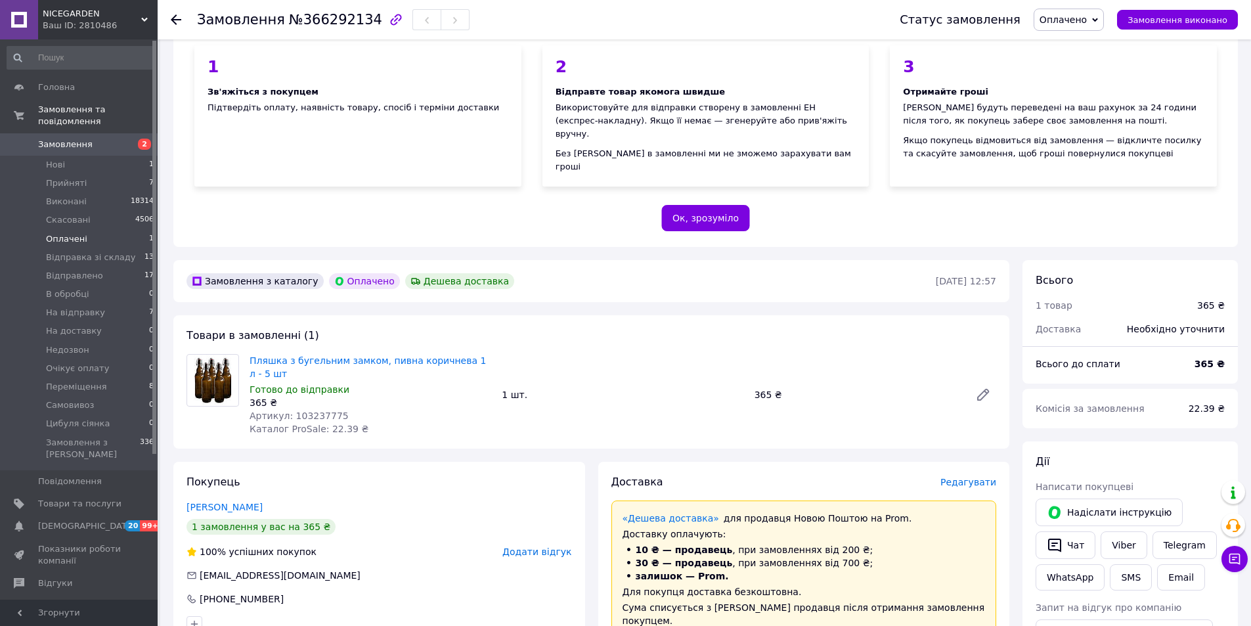
click at [70, 233] on span "Оплачені" at bounding box center [66, 239] width 41 height 12
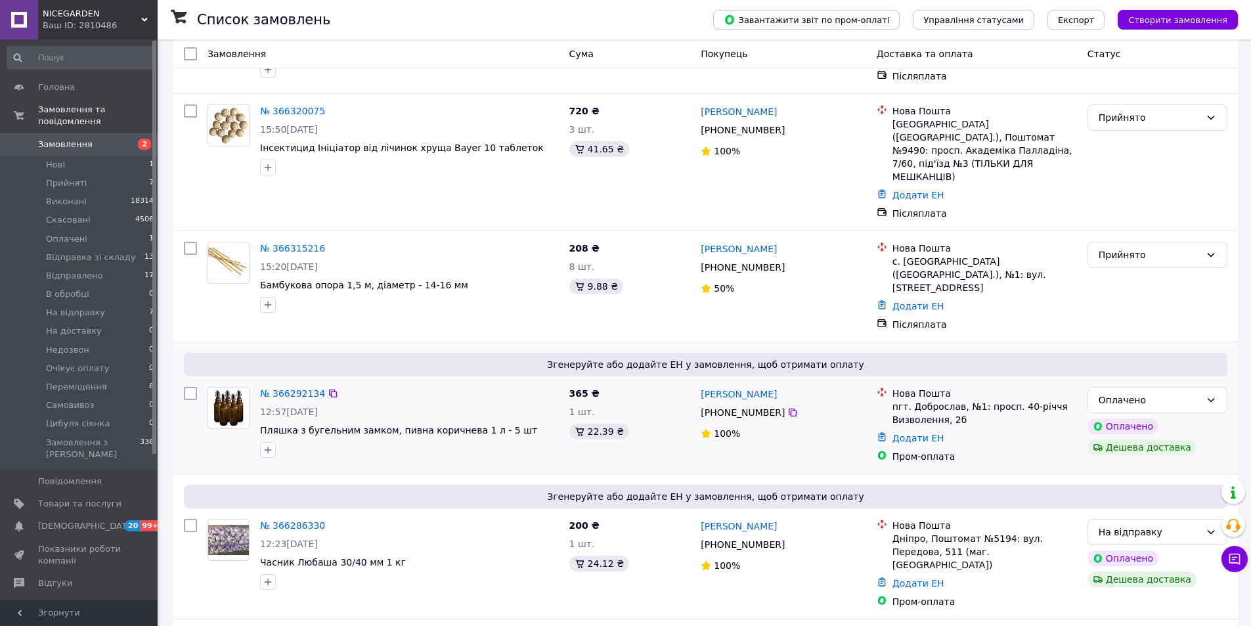
scroll to position [131, 0]
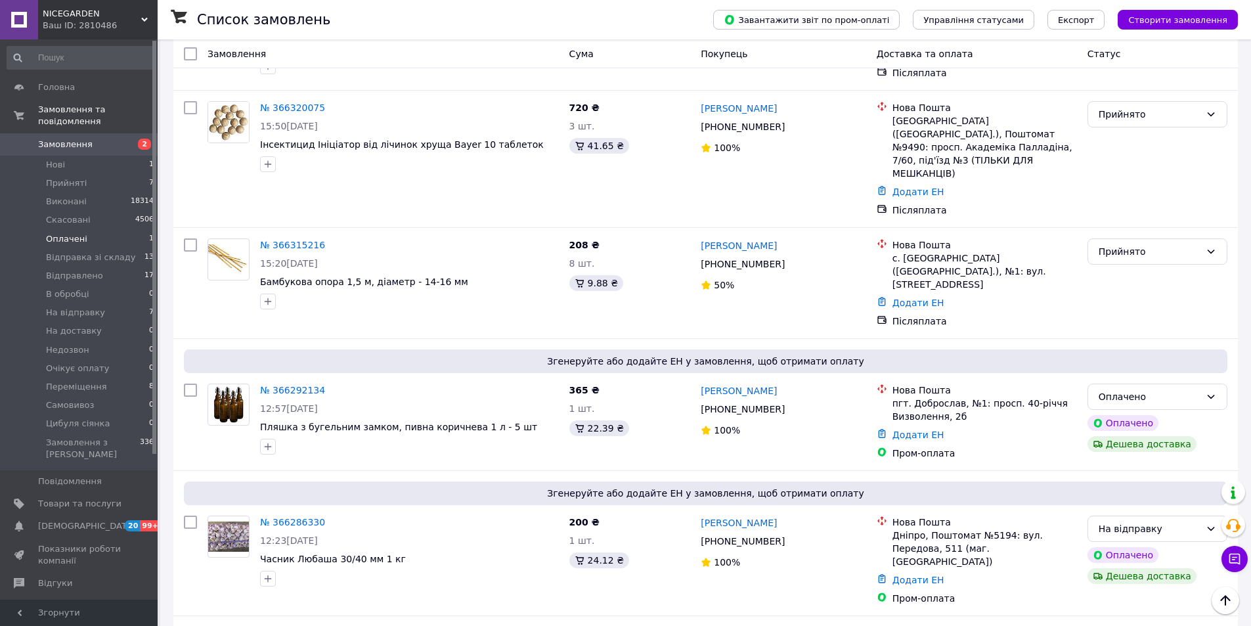
click at [57, 233] on span "Оплачені" at bounding box center [66, 239] width 41 height 12
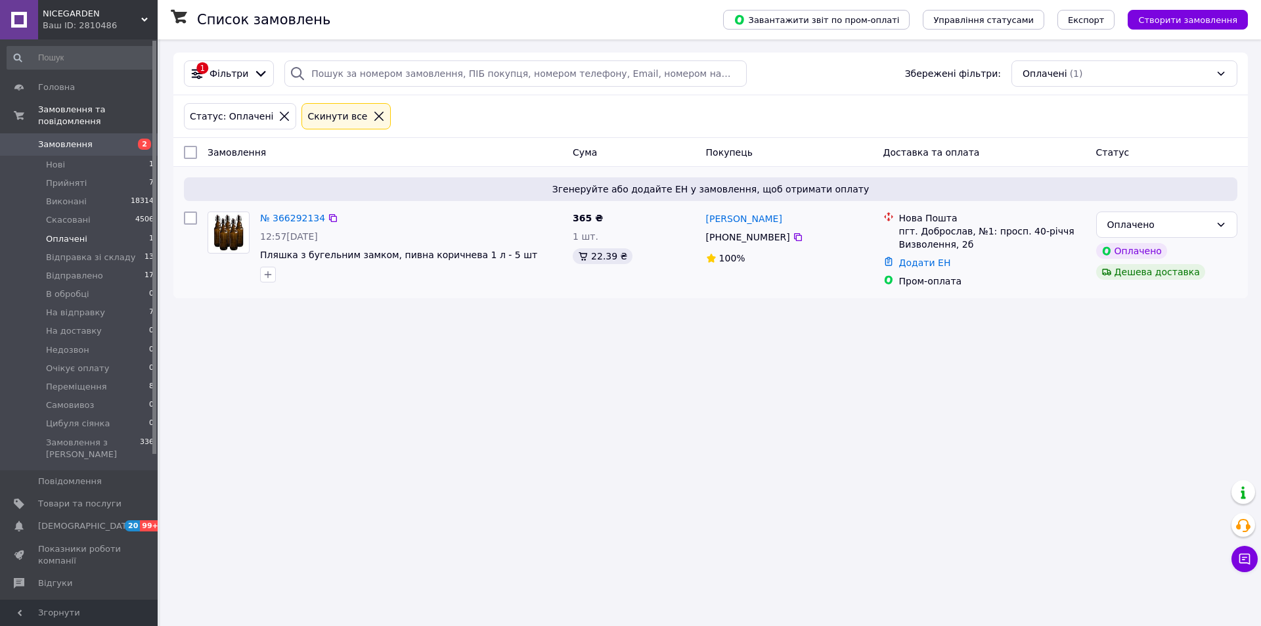
drag, startPoint x: 702, startPoint y: 236, endPoint x: 781, endPoint y: 240, distance: 78.9
click at [781, 240] on div "[PERSON_NAME] [PHONE_NUMBER]%" at bounding box center [789, 249] width 177 height 87
drag, startPoint x: 319, startPoint y: 206, endPoint x: 274, endPoint y: 221, distance: 47.1
click at [274, 221] on div "Згенеруйте або додайте ЕН у замовлення, щоб отримати оплату № 366292134 12:57[D…" at bounding box center [710, 232] width 1074 height 131
click at [283, 382] on div "Список замовлень Завантажити звіт по пром-оплаті Управління статусами Експорт С…" at bounding box center [710, 313] width 1101 height 626
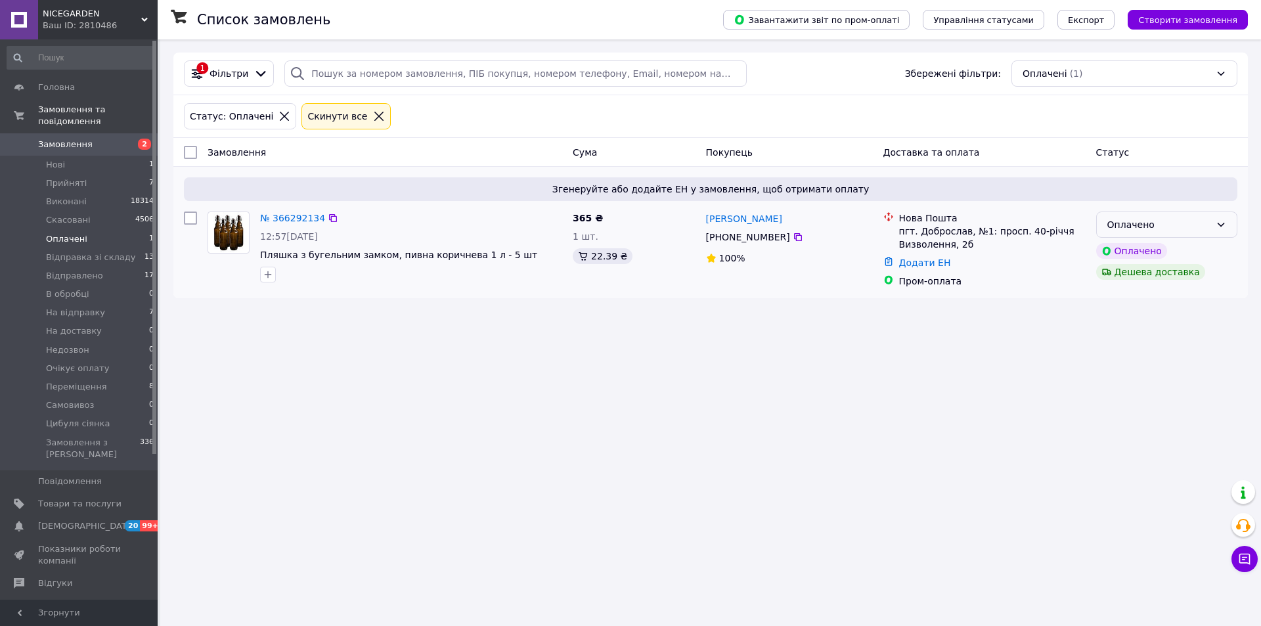
click at [1166, 225] on div "Оплачено" at bounding box center [1158, 224] width 103 height 14
click at [1140, 321] on li "Відправка зі складу" at bounding box center [1167, 325] width 140 height 24
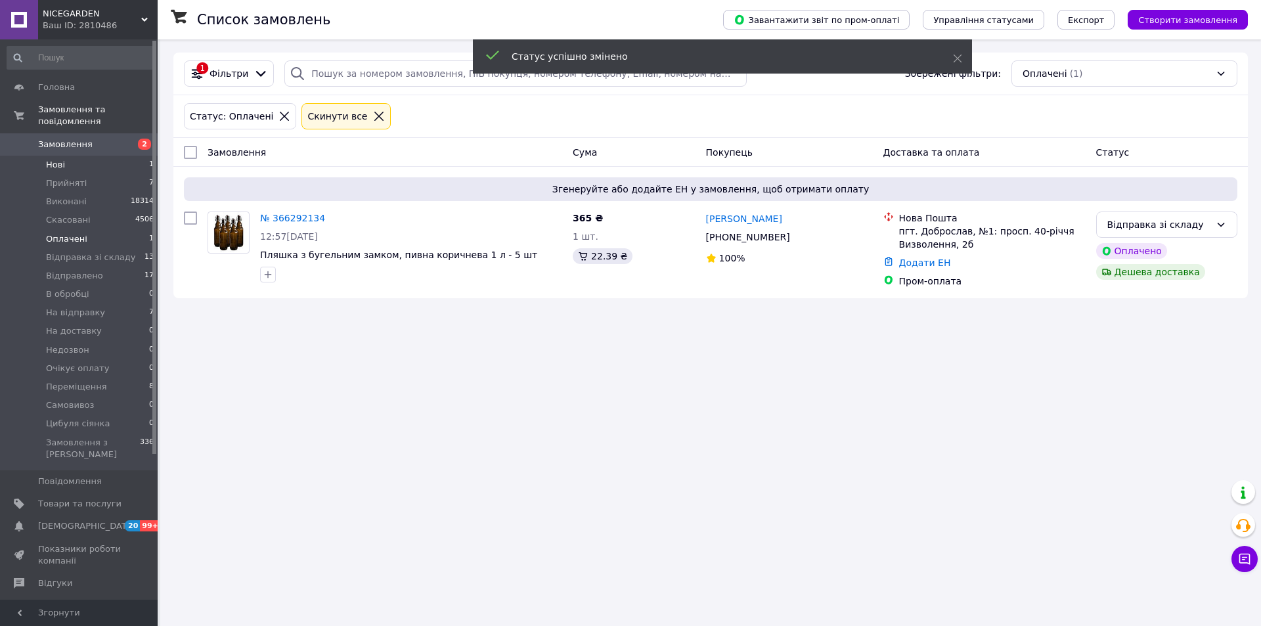
click at [64, 156] on li "Нові 1" at bounding box center [81, 165] width 162 height 18
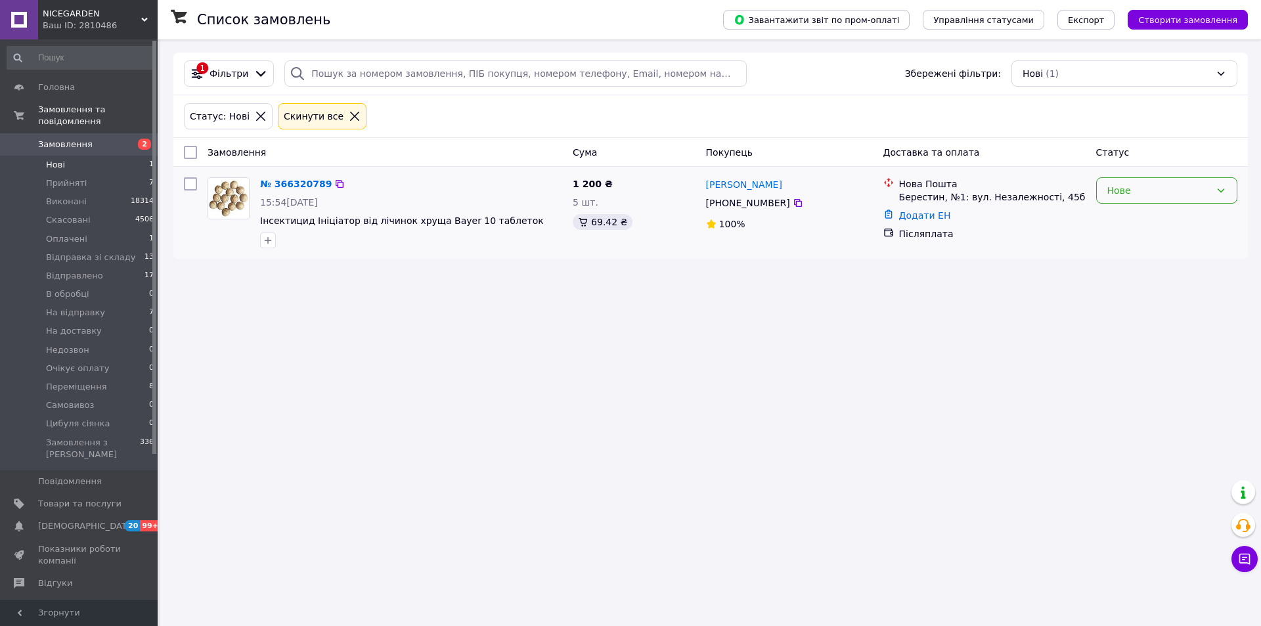
click at [1141, 184] on div "Нове" at bounding box center [1158, 190] width 103 height 14
click at [1137, 219] on li "Прийнято" at bounding box center [1167, 220] width 140 height 24
click at [51, 177] on span "Прийняті" at bounding box center [66, 183] width 41 height 12
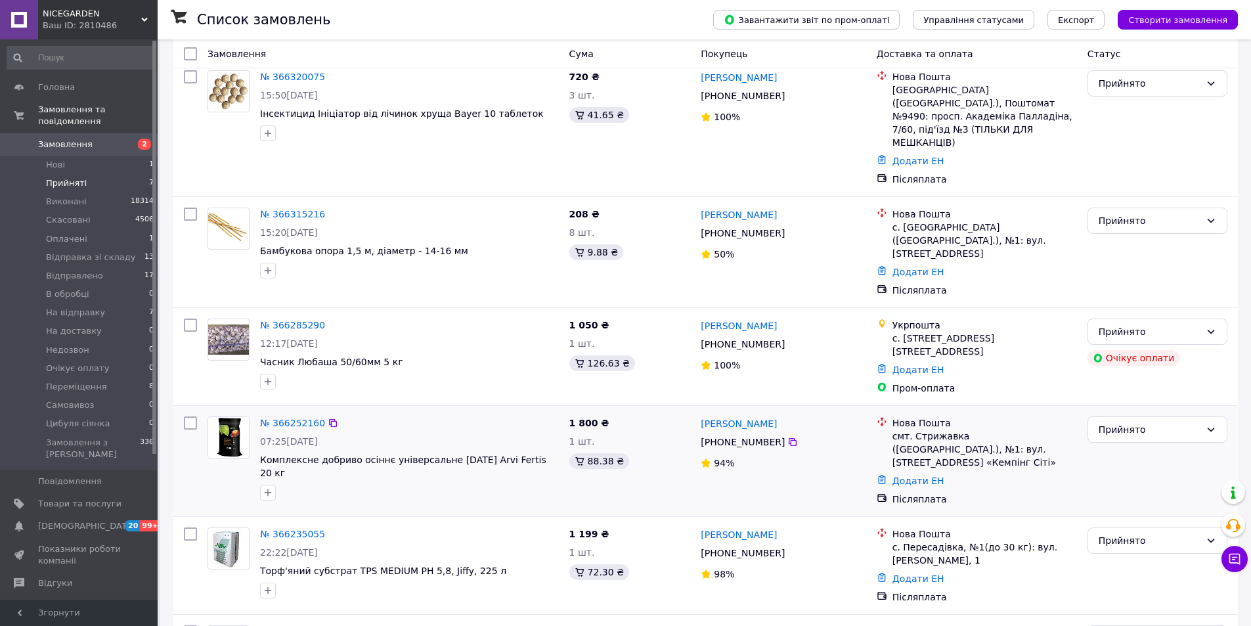
scroll to position [247, 0]
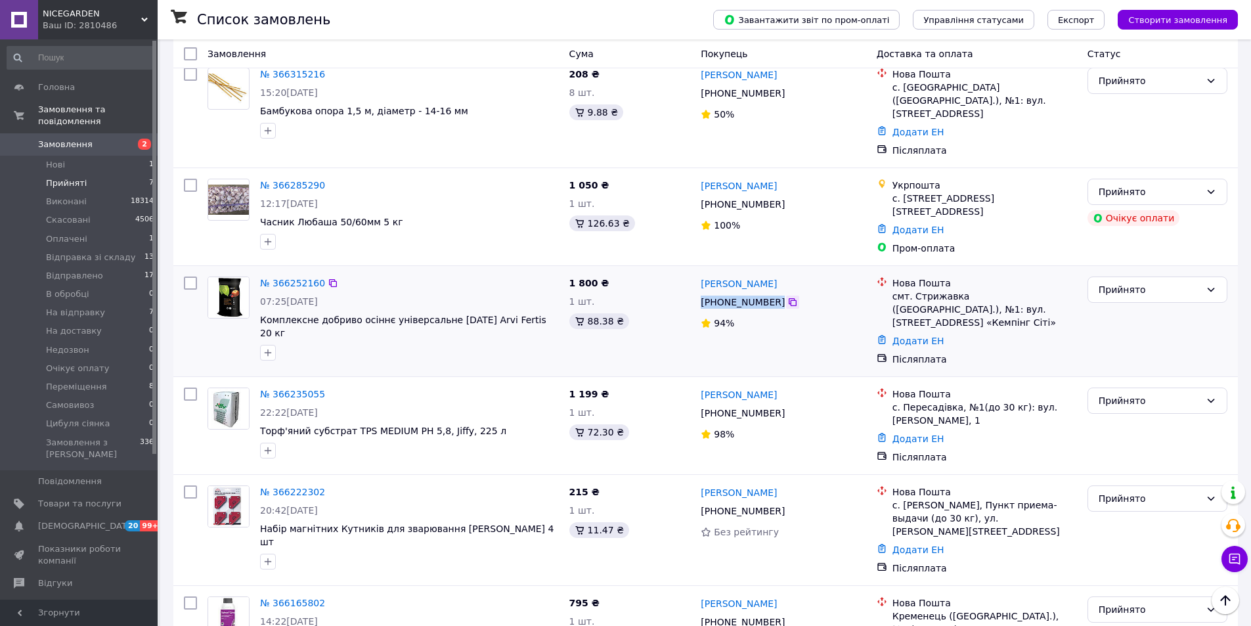
drag, startPoint x: 699, startPoint y: 257, endPoint x: 781, endPoint y: 257, distance: 82.1
click at [781, 294] on div "[PHONE_NUMBER]" at bounding box center [782, 302] width 167 height 16
drag, startPoint x: 318, startPoint y: 229, endPoint x: 274, endPoint y: 240, distance: 46.0
click at [274, 271] on div "№ 366252160 07:25[DATE] Комплексне добриво осіннє універсальне [DATE] Arvi Fert…" at bounding box center [409, 318] width 309 height 95
click at [303, 342] on div at bounding box center [409, 352] width 304 height 21
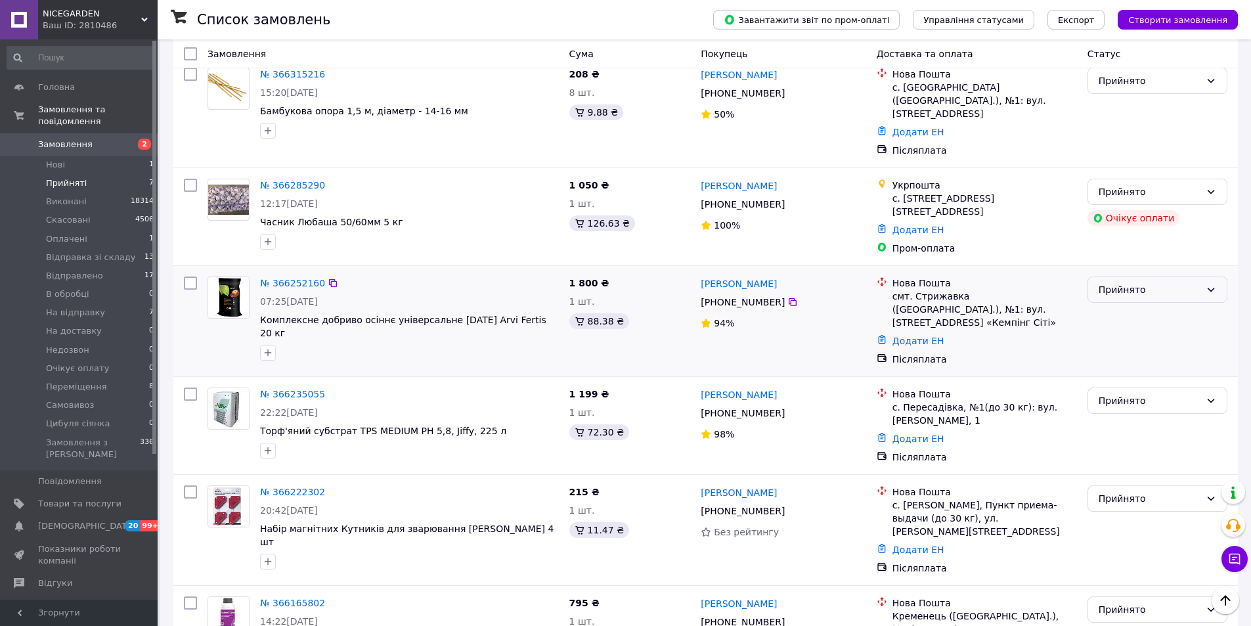
click at [1129, 282] on div "Прийнято" at bounding box center [1150, 289] width 102 height 14
click at [1145, 286] on li "На відправку" at bounding box center [1157, 285] width 139 height 24
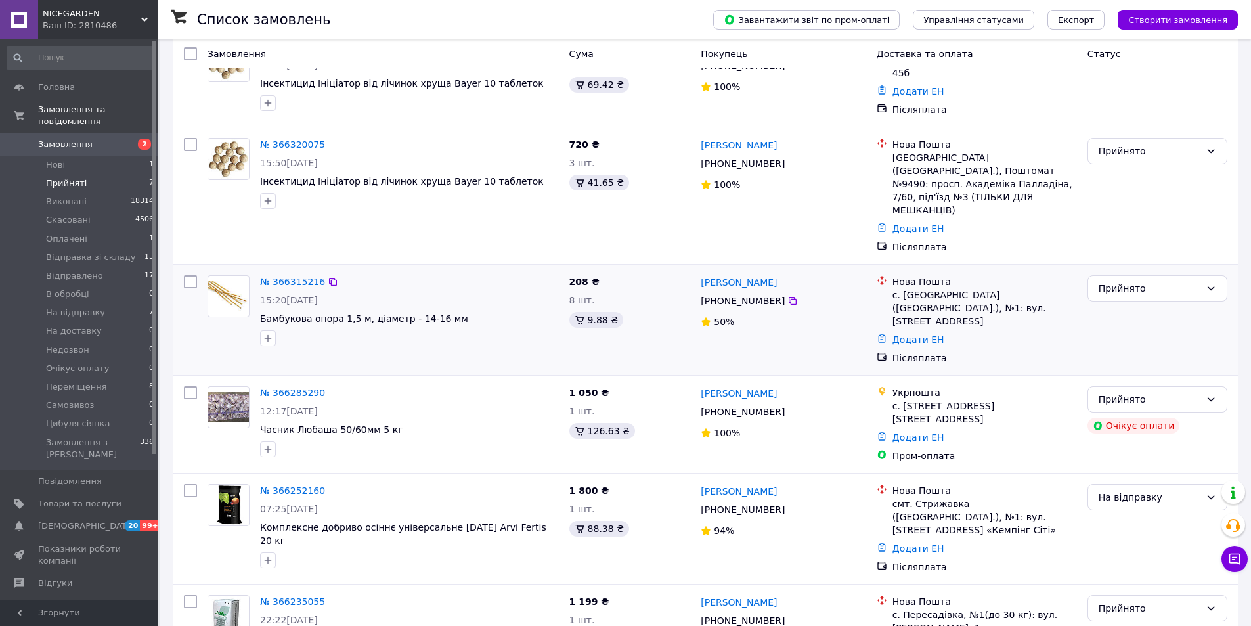
scroll to position [142, 0]
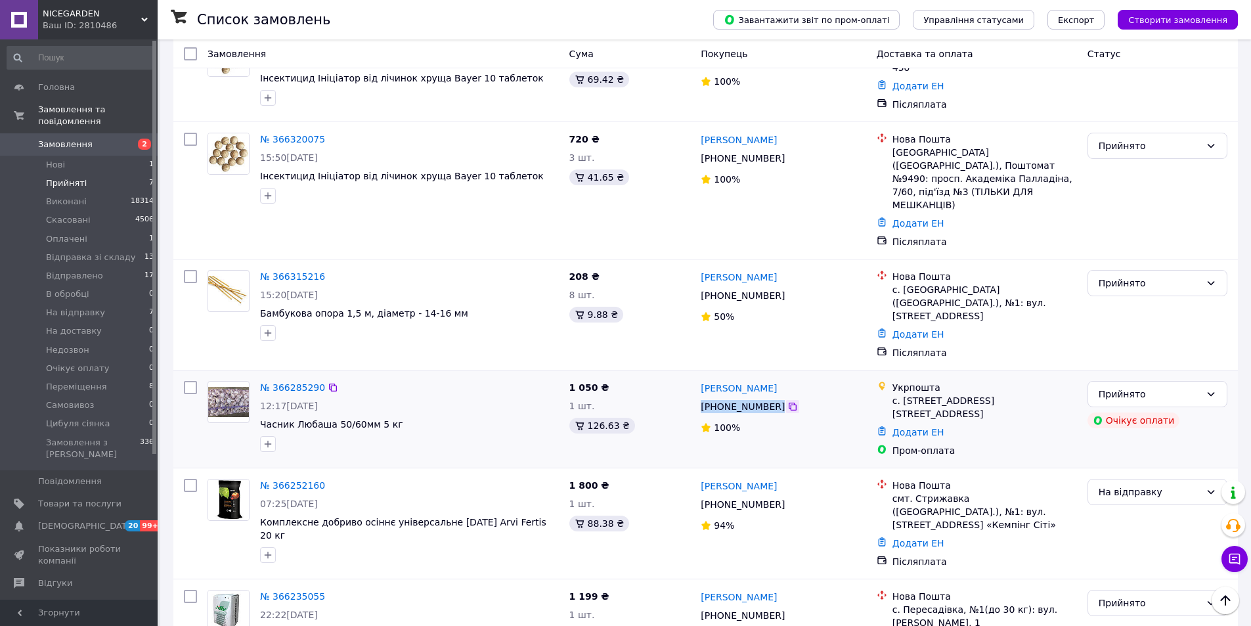
drag, startPoint x: 695, startPoint y: 364, endPoint x: 778, endPoint y: 363, distance: 82.7
click at [778, 376] on div "[PERSON_NAME] [PHONE_NUMBER]%" at bounding box center [782, 419] width 175 height 87
click at [449, 370] on div "№ 366285290 12:17[DATE] Часник Любаша 50/60мм 5 кг 1 050 ₴ 1 шт. 126.63 ₴ [PERS…" at bounding box center [705, 418] width 1064 height 97
click at [74, 307] on span "На відправку" at bounding box center [75, 313] width 59 height 12
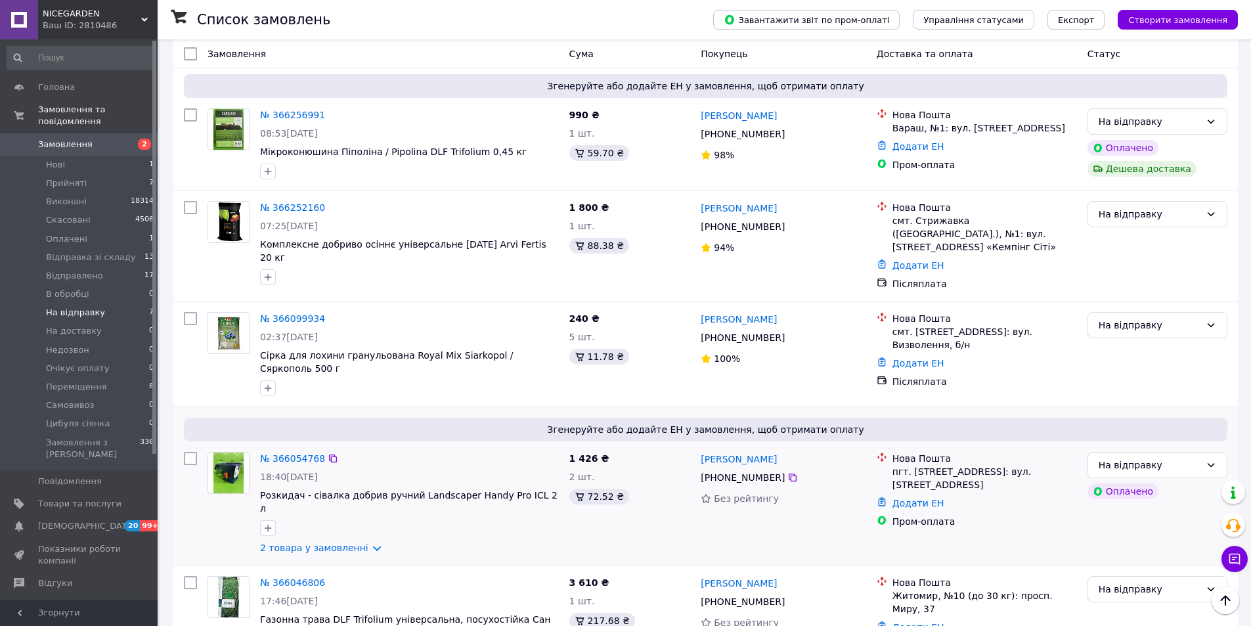
scroll to position [466, 0]
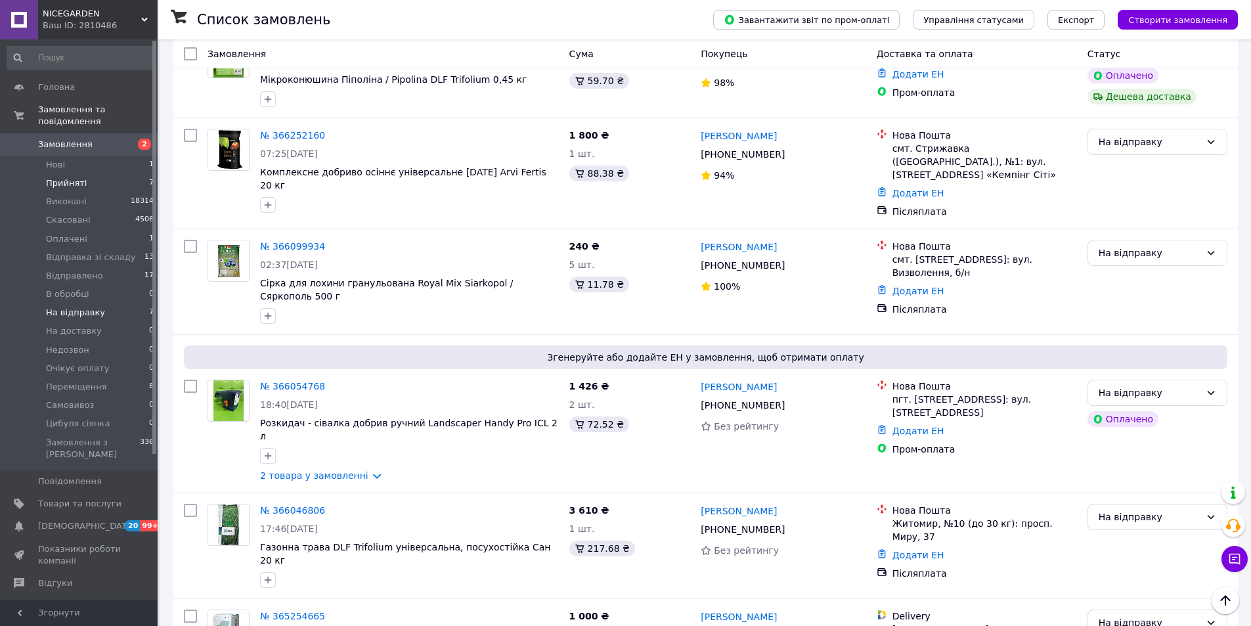
click at [66, 177] on span "Прийняті" at bounding box center [66, 183] width 41 height 12
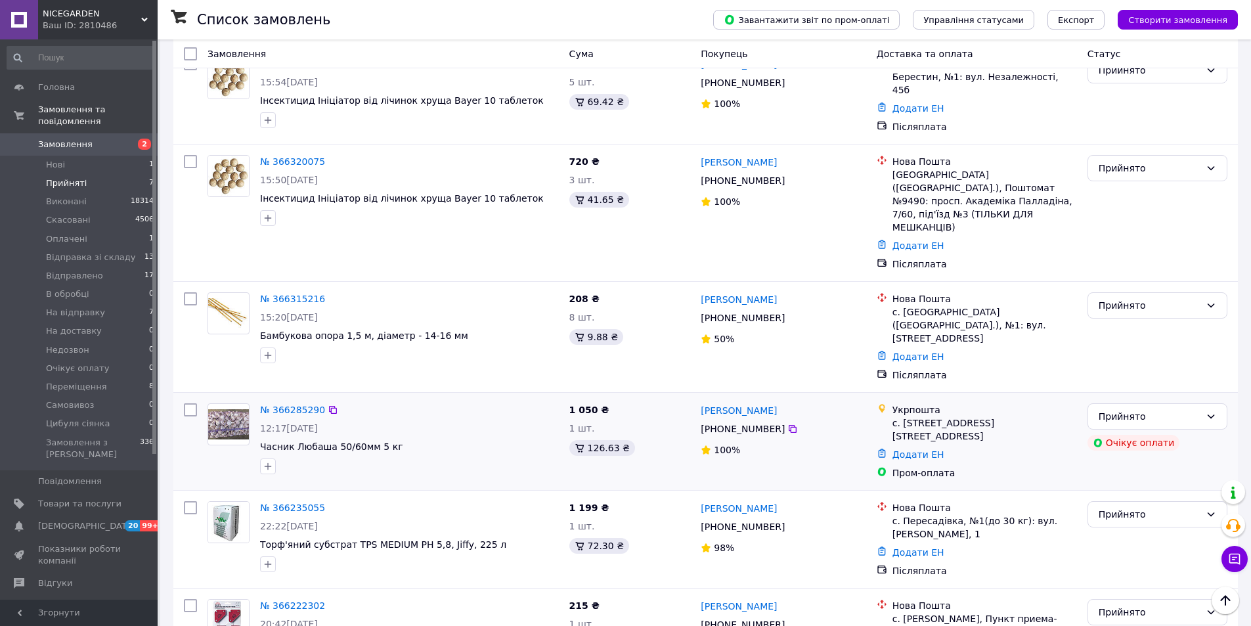
scroll to position [242, 0]
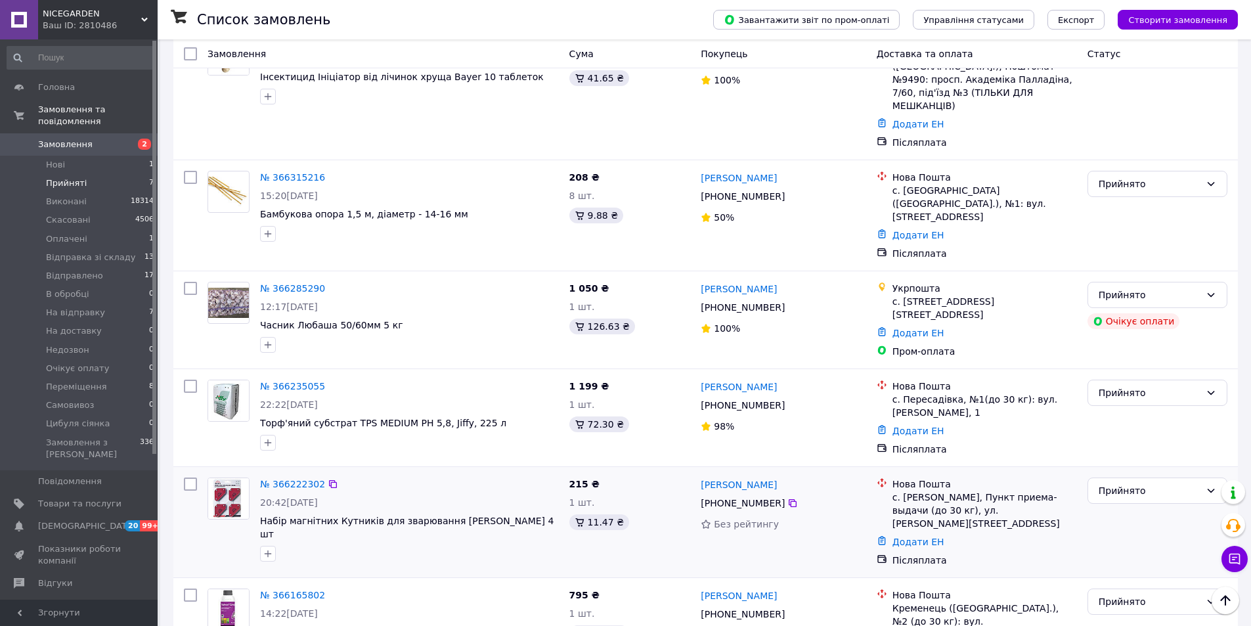
click at [449, 467] on div "№ 366222302 20:42[DATE] Набір магнітних Кутників для зварювання [PERSON_NAME] 4…" at bounding box center [705, 522] width 1064 height 110
drag, startPoint x: 698, startPoint y: 356, endPoint x: 791, endPoint y: 355, distance: 92.6
click at [791, 397] on div "[PHONE_NUMBER]" at bounding box center [782, 405] width 167 height 16
click at [449, 432] on div at bounding box center [409, 442] width 304 height 21
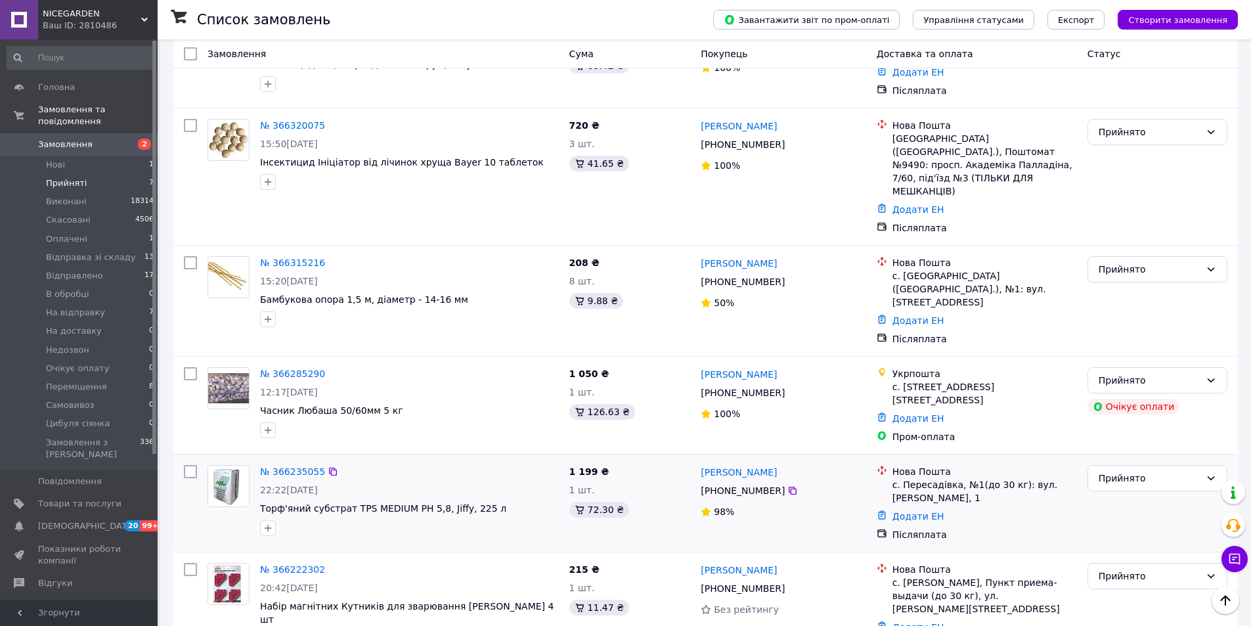
scroll to position [176, 0]
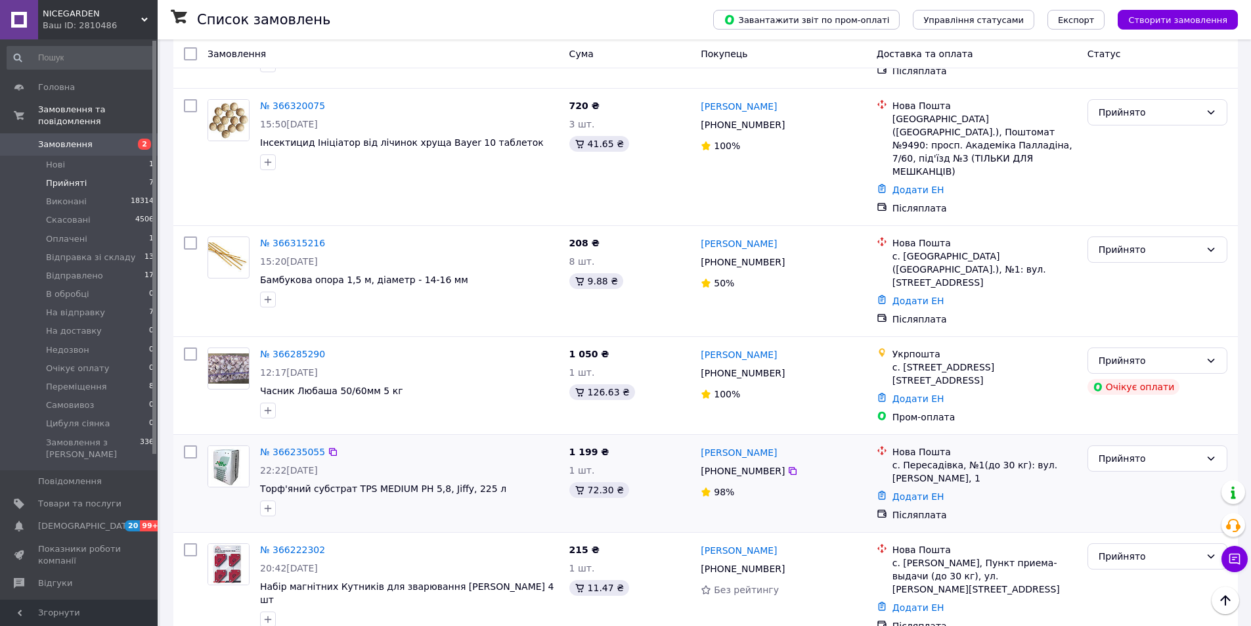
click at [229, 446] on img at bounding box center [228, 466] width 41 height 41
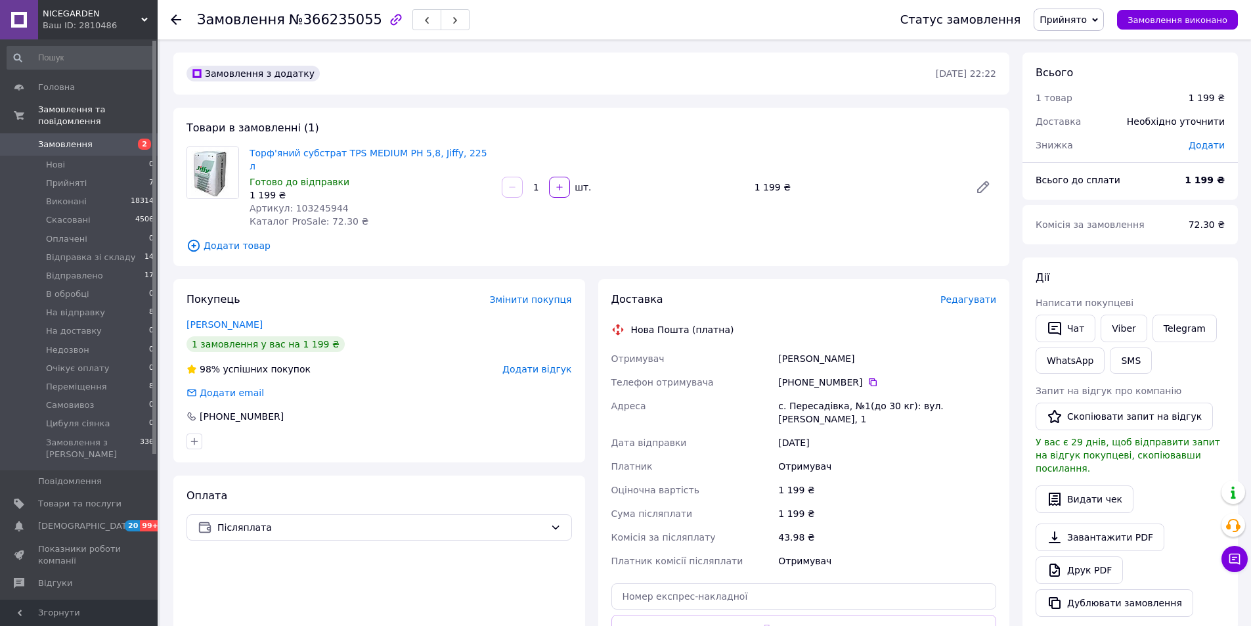
click at [973, 294] on span "Редагувати" at bounding box center [968, 299] width 56 height 11
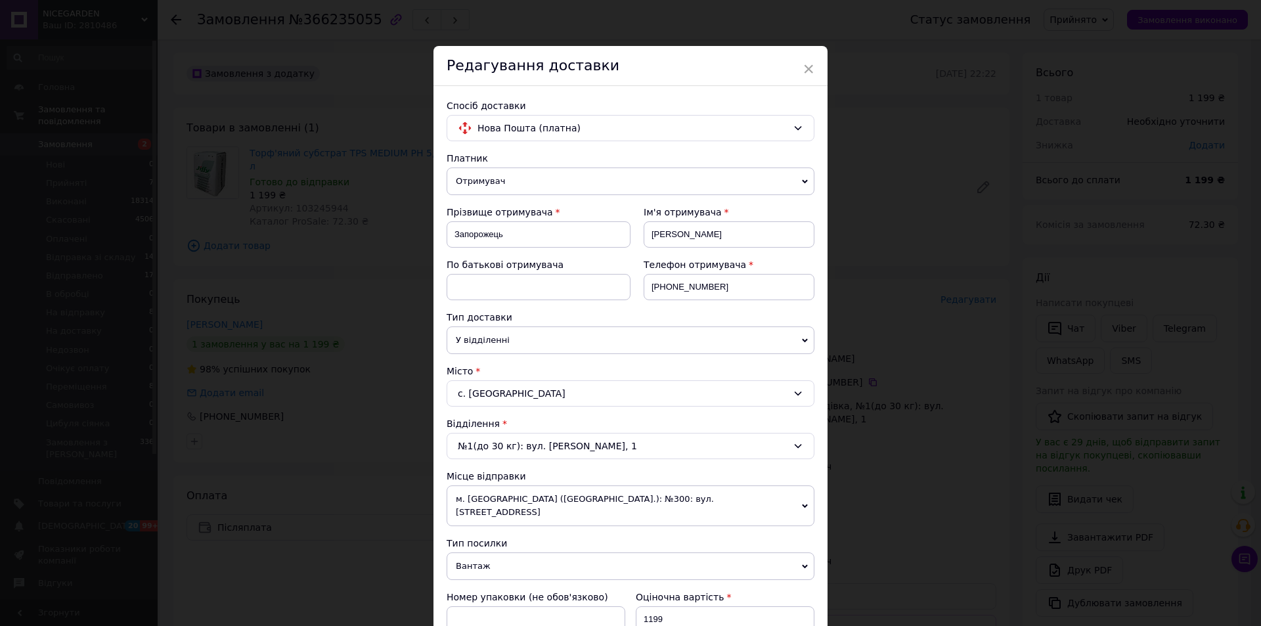
click at [601, 391] on div "с. [GEOGRAPHIC_DATA]" at bounding box center [631, 393] width 368 height 26
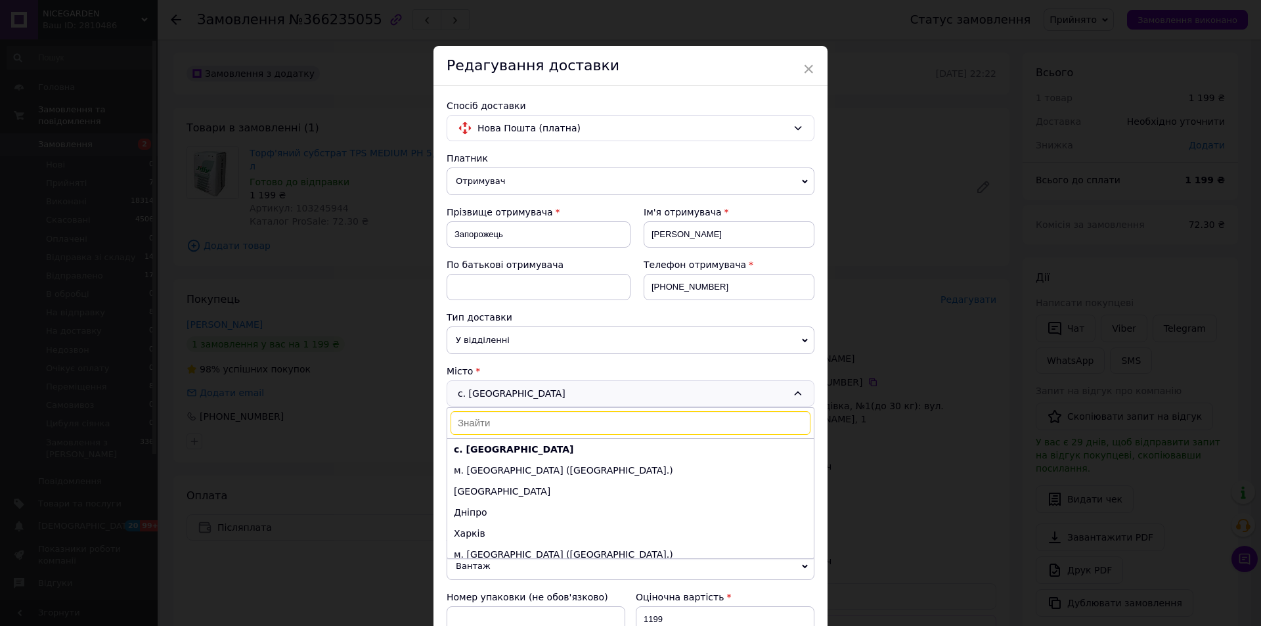
click at [577, 424] on input at bounding box center [630, 423] width 360 height 24
type input "п"
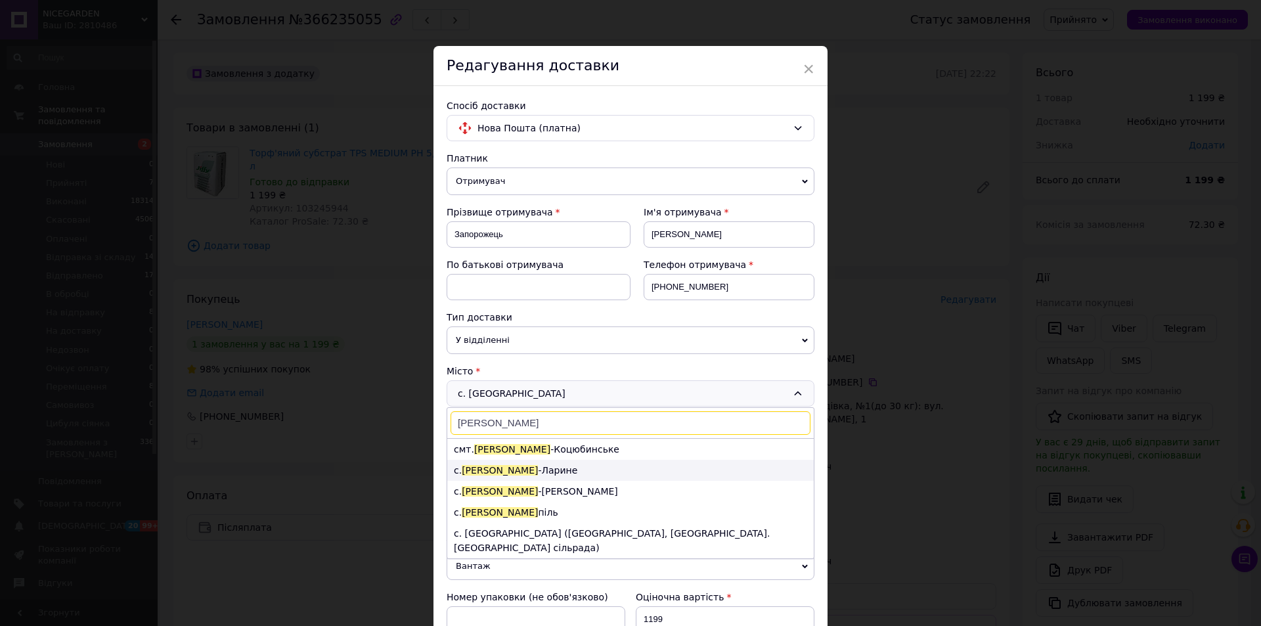
type input "[PERSON_NAME]"
click at [524, 472] on li "с. [PERSON_NAME]" at bounding box center [630, 470] width 366 height 21
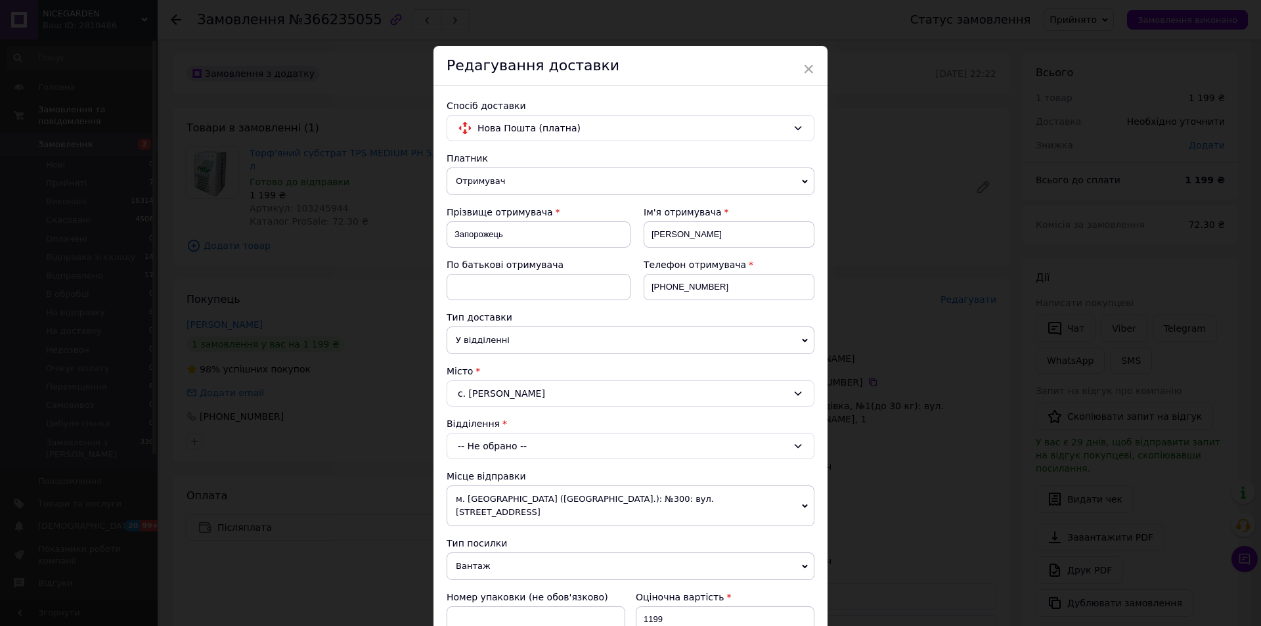
click at [551, 444] on div "-- Не обрано --" at bounding box center [631, 446] width 368 height 26
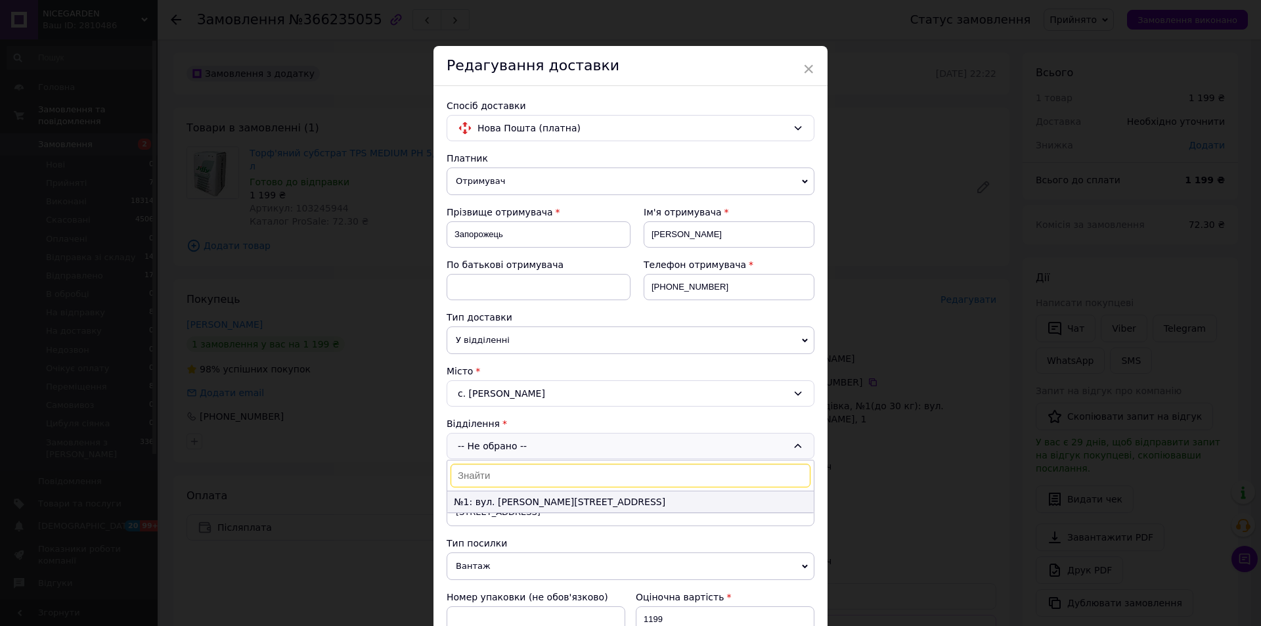
click at [533, 504] on li "№1: вул. [PERSON_NAME][STREET_ADDRESS]" at bounding box center [630, 501] width 366 height 21
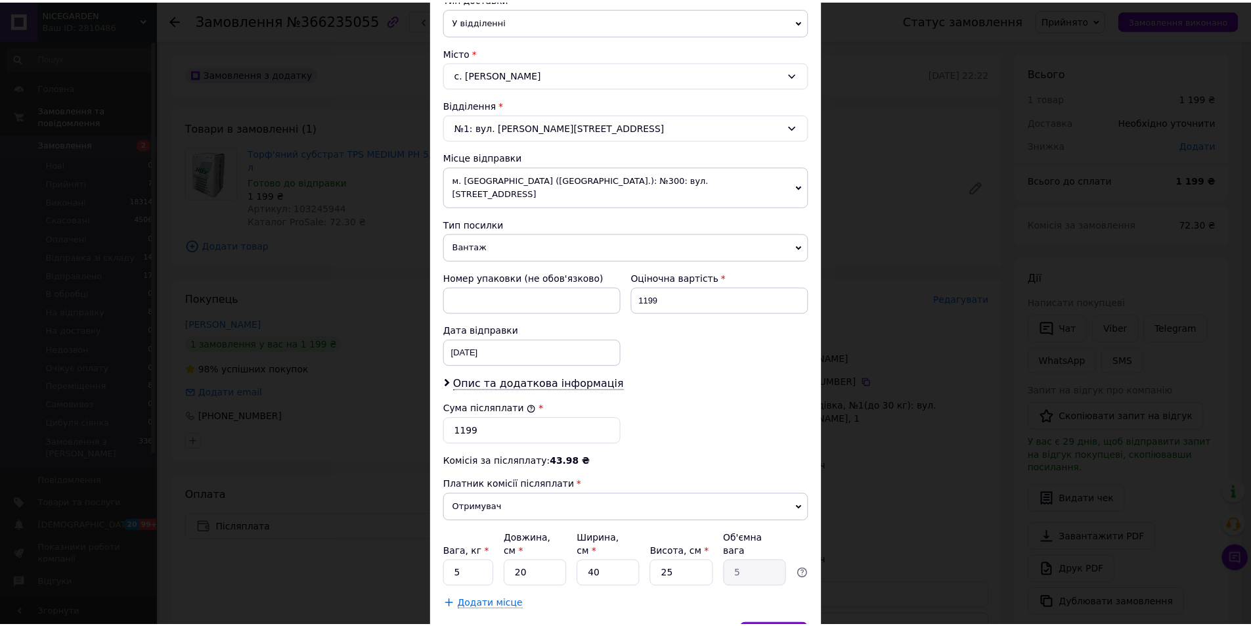
scroll to position [376, 0]
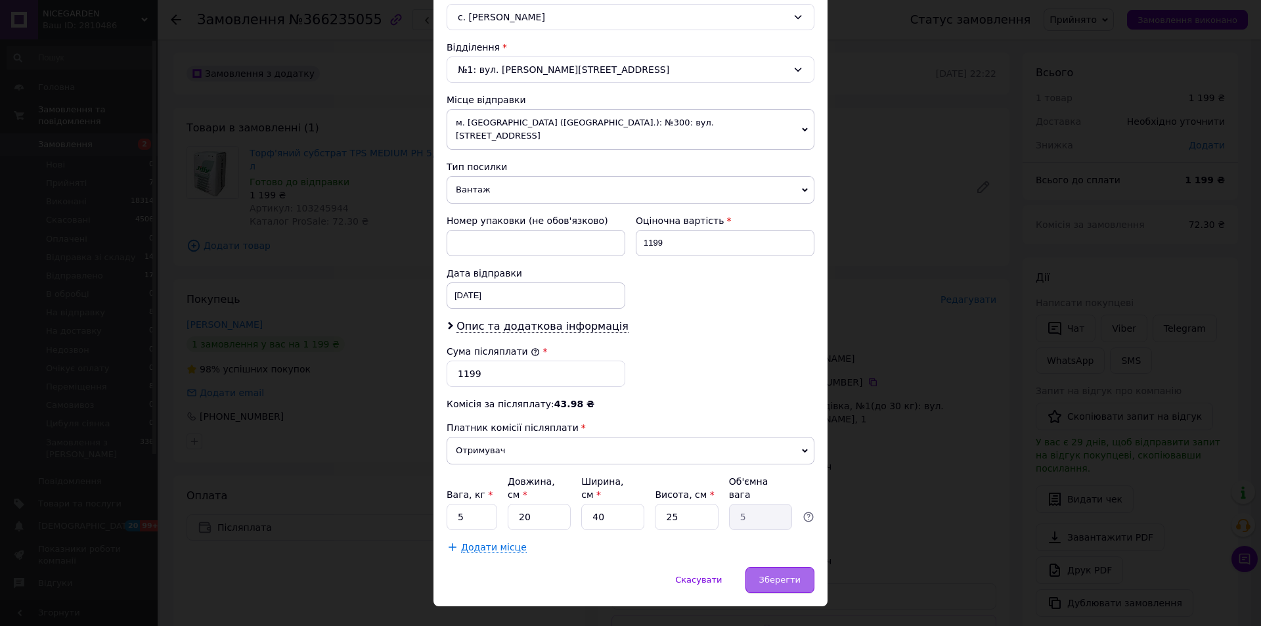
click at [789, 575] on span "Зберегти" at bounding box center [779, 580] width 41 height 10
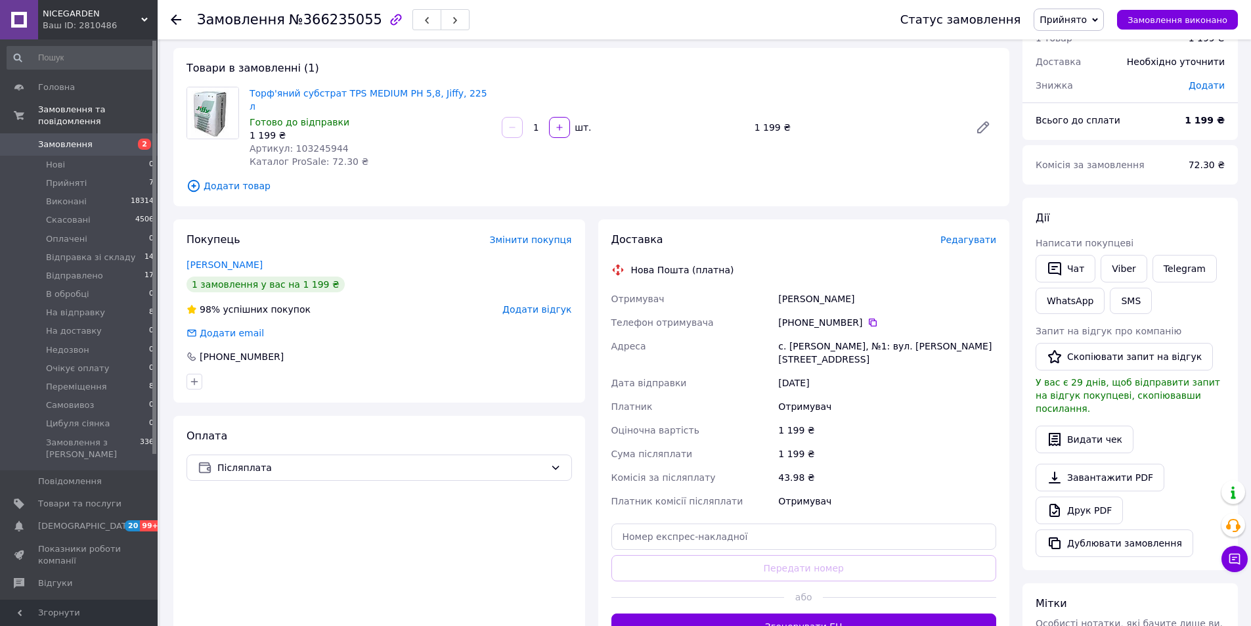
scroll to position [131, 0]
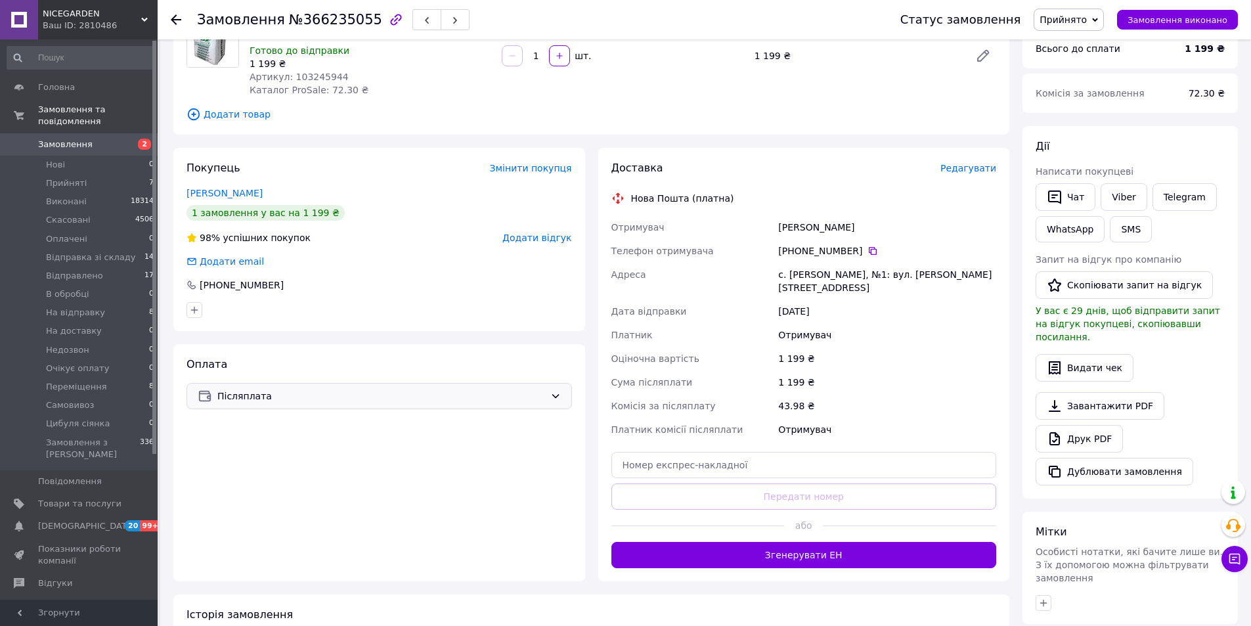
click at [329, 389] on span "Післяплата" at bounding box center [381, 396] width 328 height 14
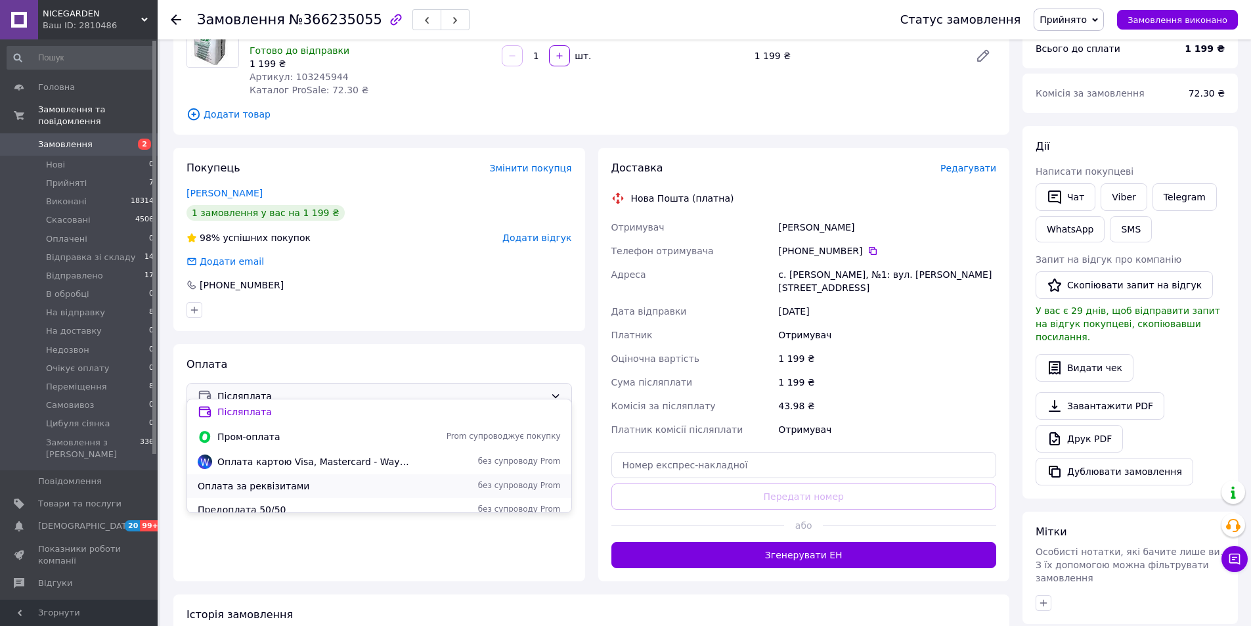
click at [261, 488] on span "Оплата за реквізитами" at bounding box center [305, 485] width 215 height 13
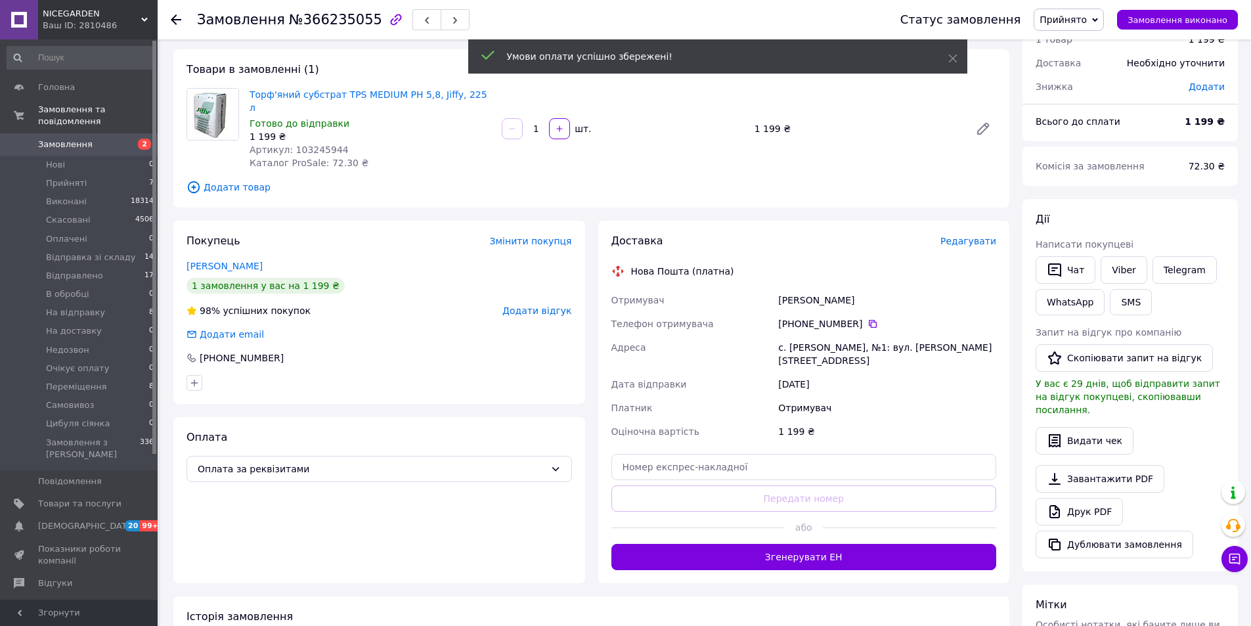
scroll to position [0, 0]
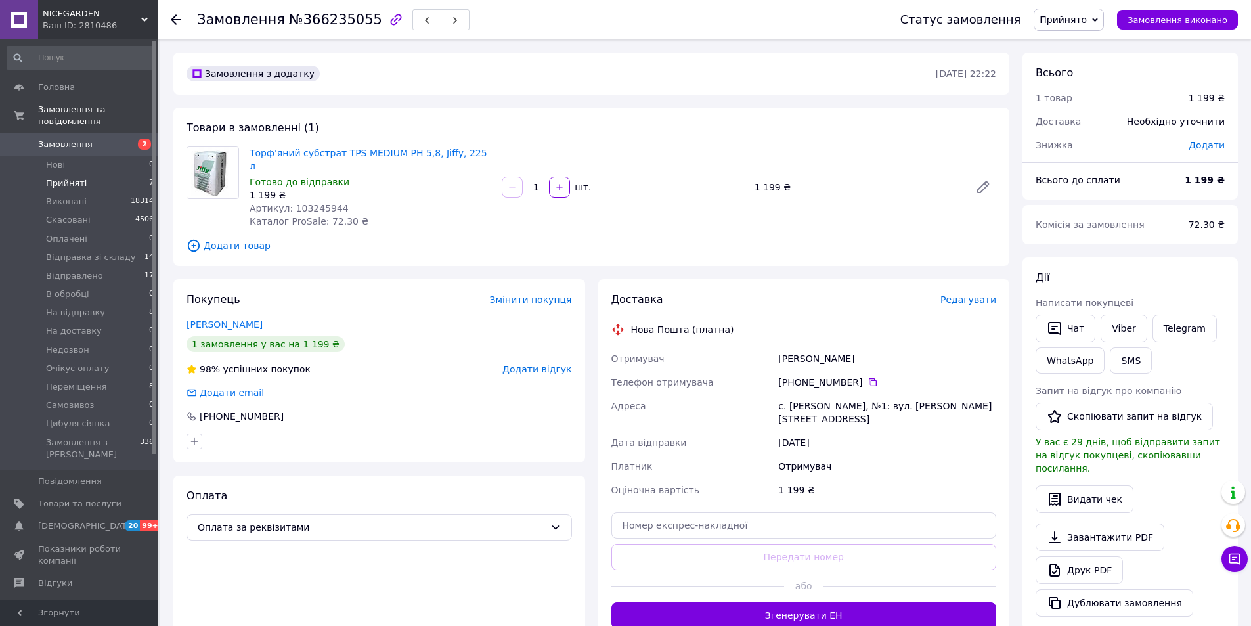
click at [76, 177] on span "Прийняті" at bounding box center [66, 183] width 41 height 12
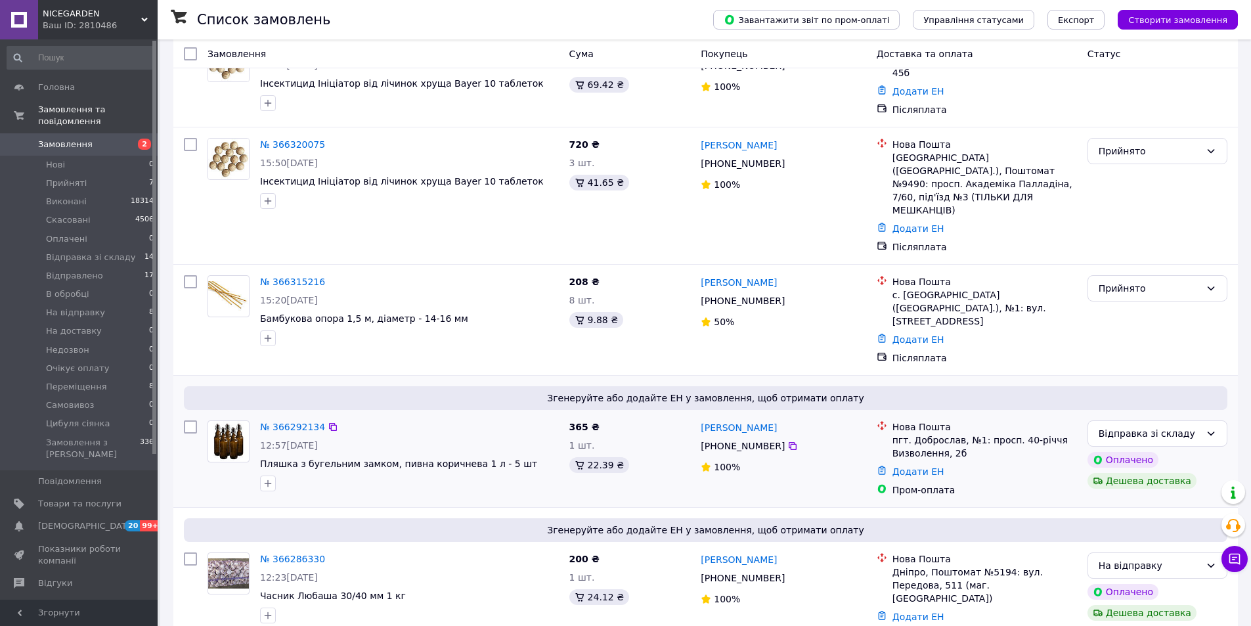
scroll to position [197, 0]
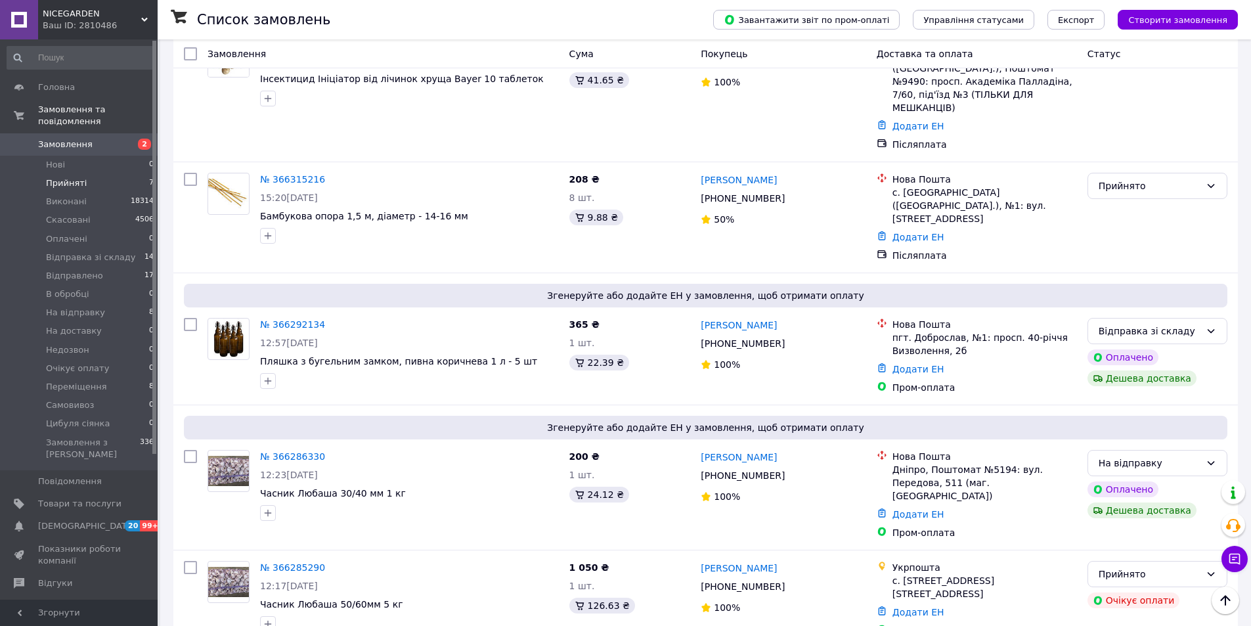
click at [53, 177] on span "Прийняті" at bounding box center [66, 183] width 41 height 12
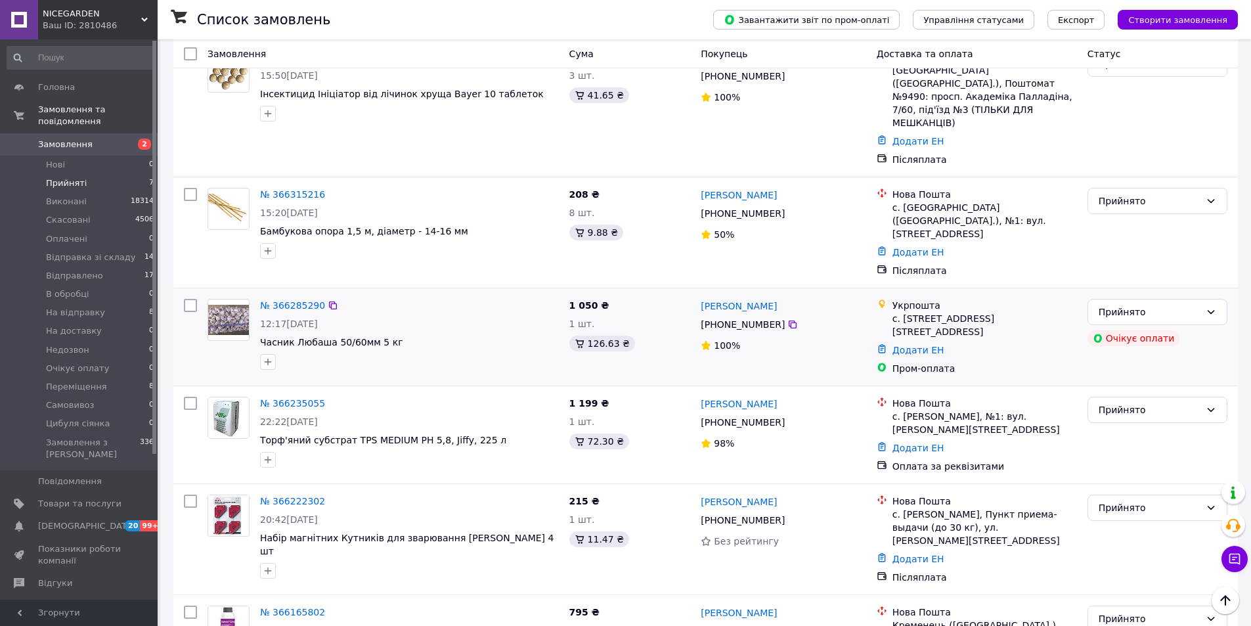
scroll to position [236, 0]
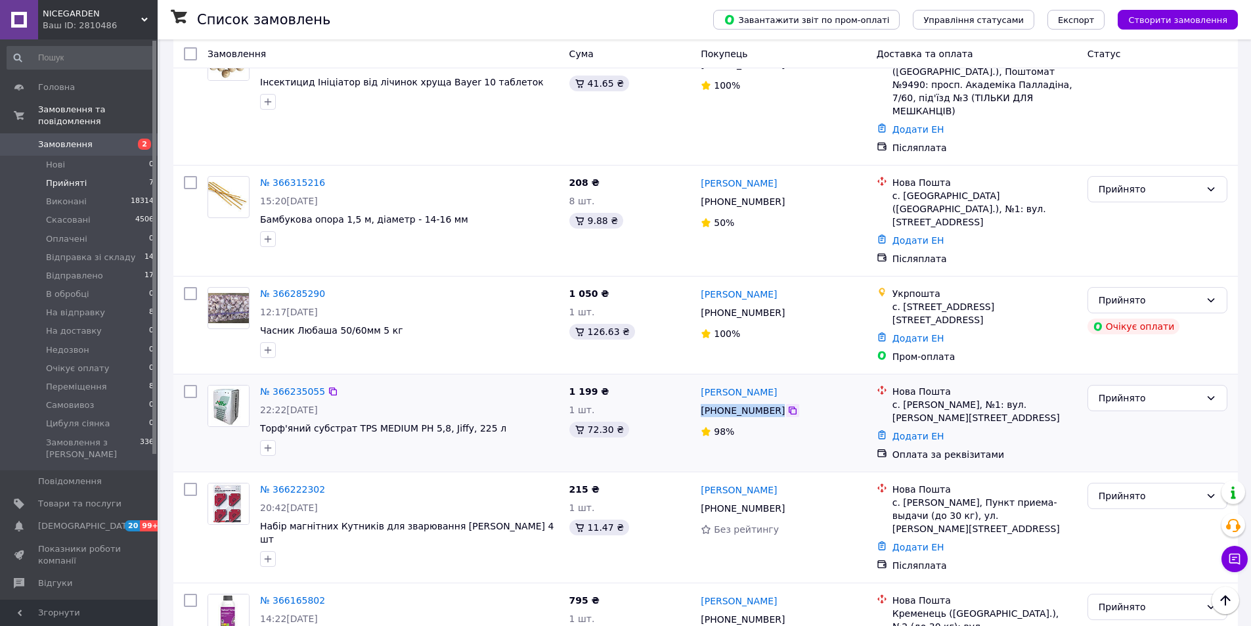
drag, startPoint x: 699, startPoint y: 362, endPoint x: 777, endPoint y: 361, distance: 78.1
click at [777, 403] on div "[PHONE_NUMBER]" at bounding box center [782, 411] width 167 height 16
drag, startPoint x: 318, startPoint y: 335, endPoint x: 275, endPoint y: 345, distance: 43.8
click at [275, 383] on div "№ 366235055" at bounding box center [293, 391] width 68 height 16
drag, startPoint x: 832, startPoint y: 403, endPoint x: 908, endPoint y: 382, distance: 78.2
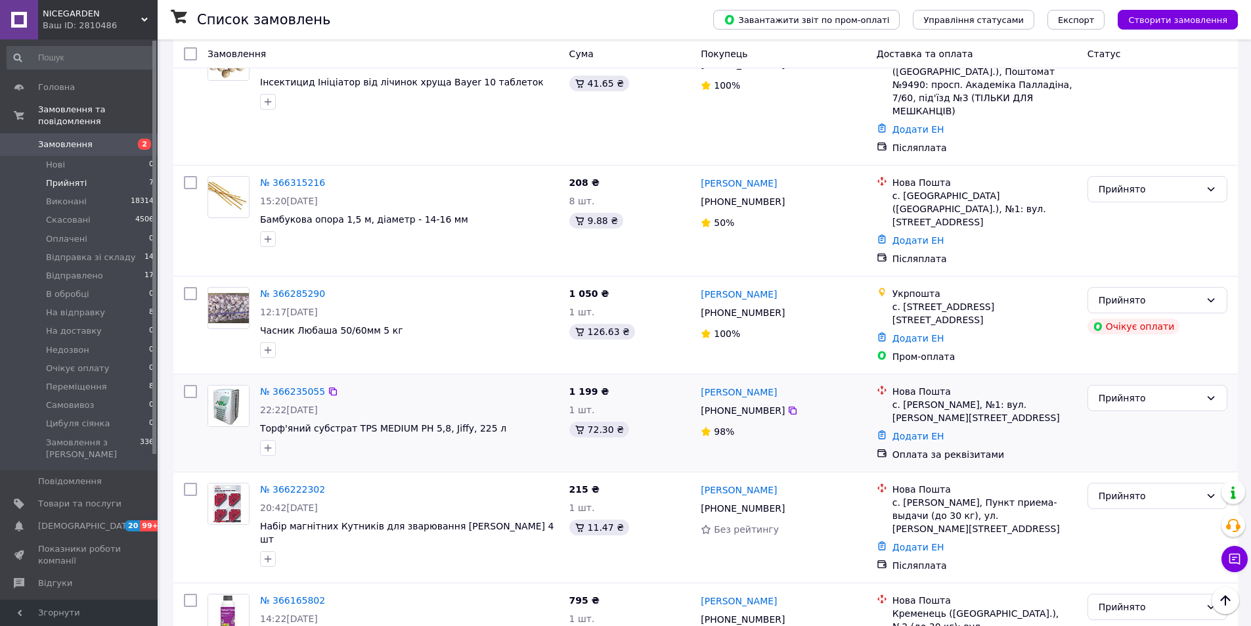
click at [836, 402] on div "[PERSON_NAME] [PHONE_NUMBER]%" at bounding box center [782, 423] width 175 height 87
click at [1150, 391] on div "Прийнято" at bounding box center [1150, 398] width 102 height 14
click at [1160, 397] on li "Очікує оплату" at bounding box center [1157, 395] width 139 height 24
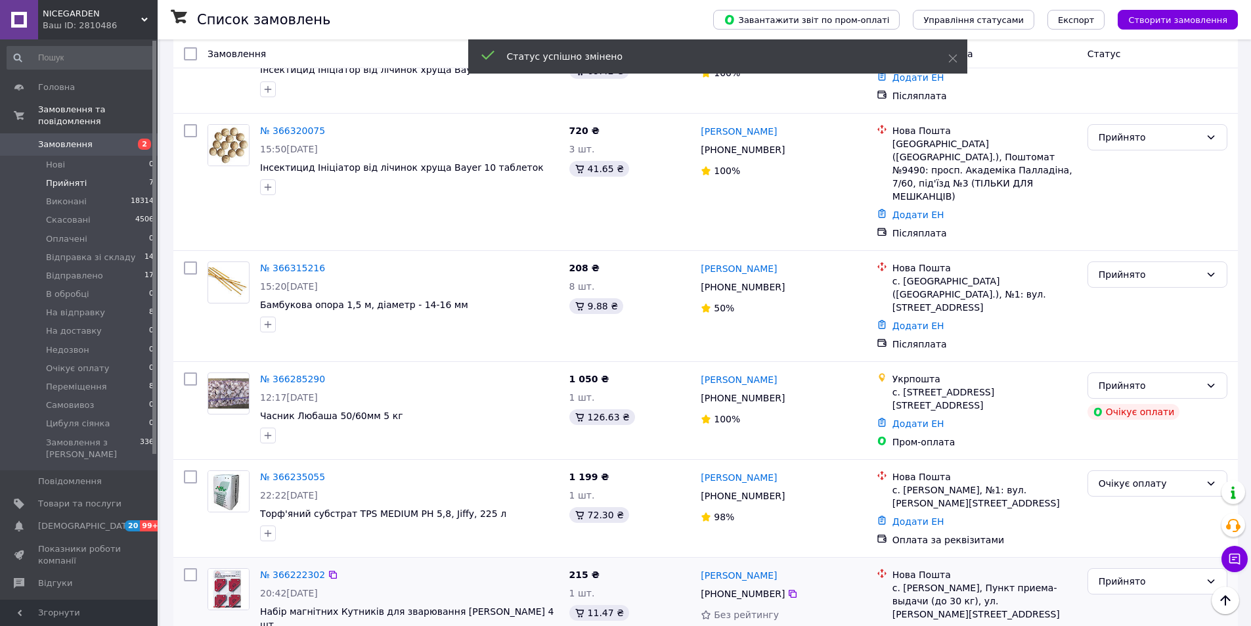
scroll to position [0, 0]
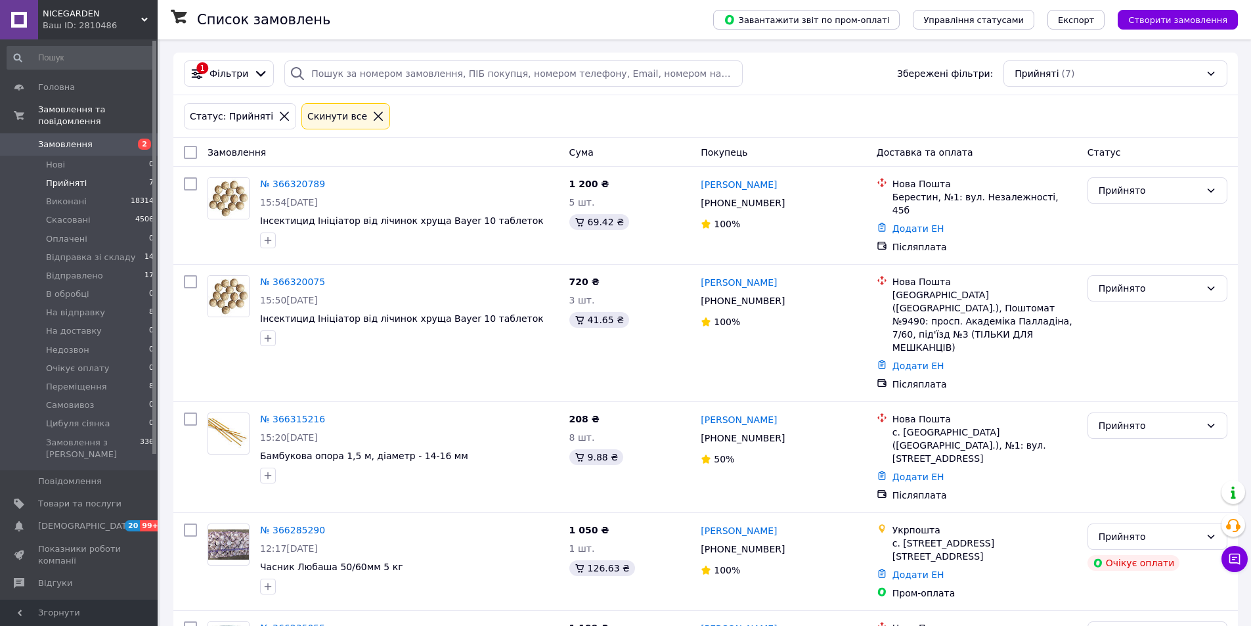
drag, startPoint x: 64, startPoint y: 169, endPoint x: 70, endPoint y: 126, distance: 43.1
click at [64, 177] on span "Прийняті" at bounding box center [66, 183] width 41 height 12
click at [73, 177] on span "Прийняті" at bounding box center [66, 183] width 41 height 12
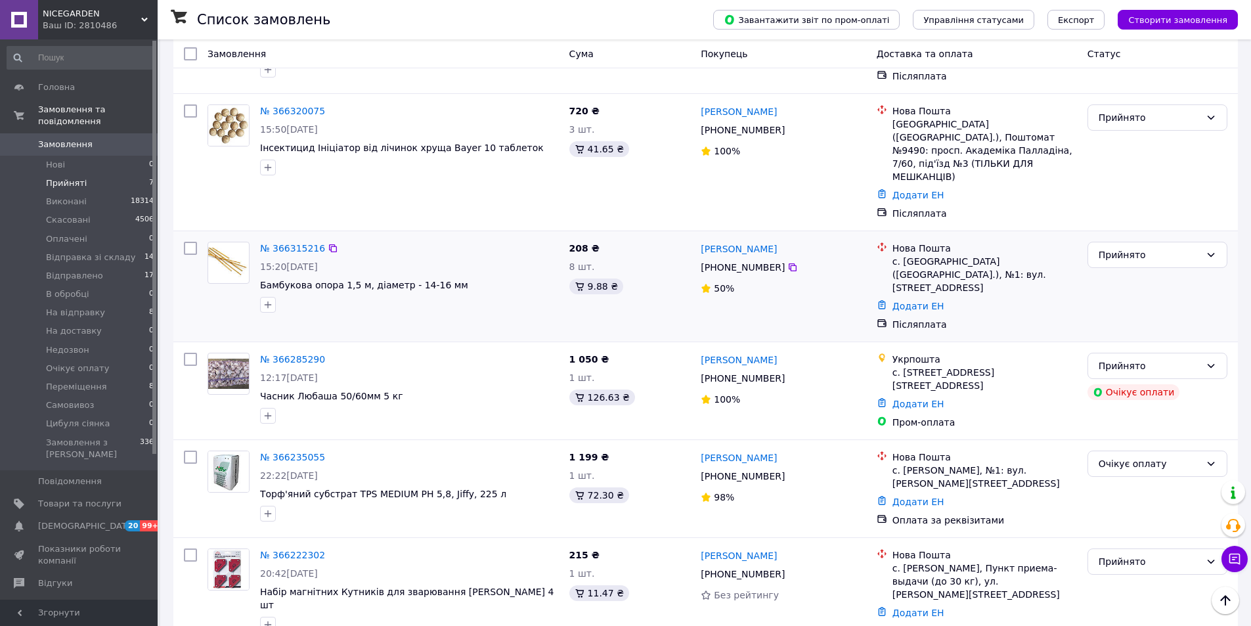
scroll to position [39, 0]
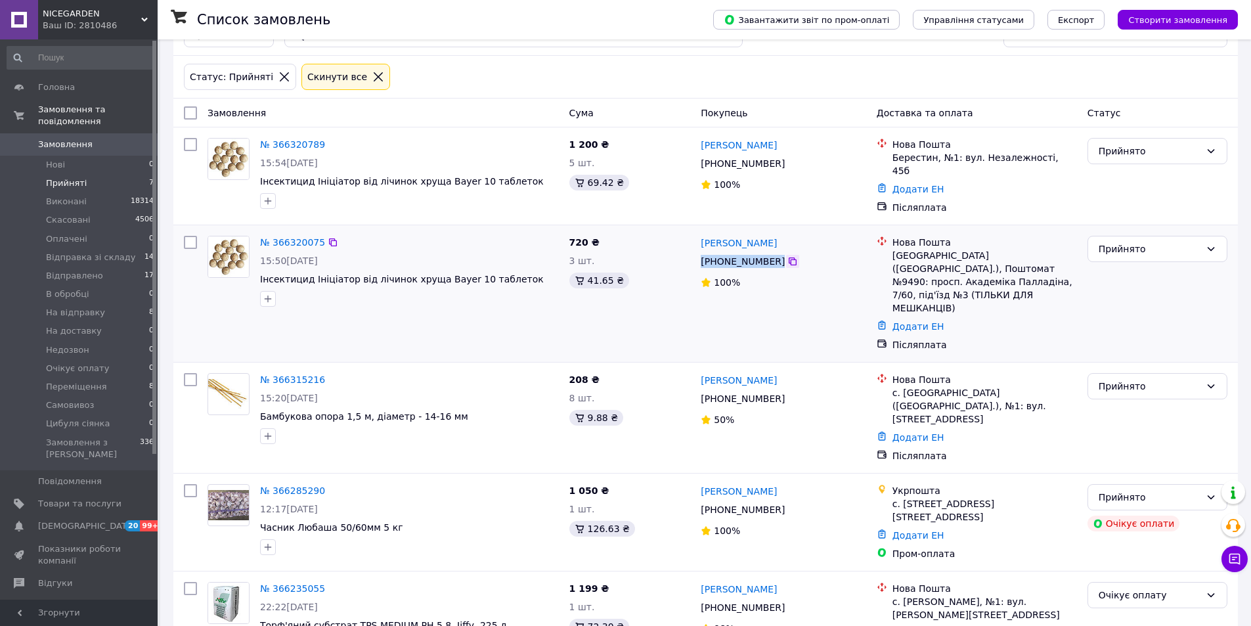
drag, startPoint x: 698, startPoint y: 258, endPoint x: 781, endPoint y: 254, distance: 82.8
click at [781, 254] on div "[PHONE_NUMBER]" at bounding box center [782, 261] width 167 height 16
copy div "[PHONE_NUMBER]"
drag, startPoint x: 317, startPoint y: 227, endPoint x: 274, endPoint y: 237, distance: 43.3
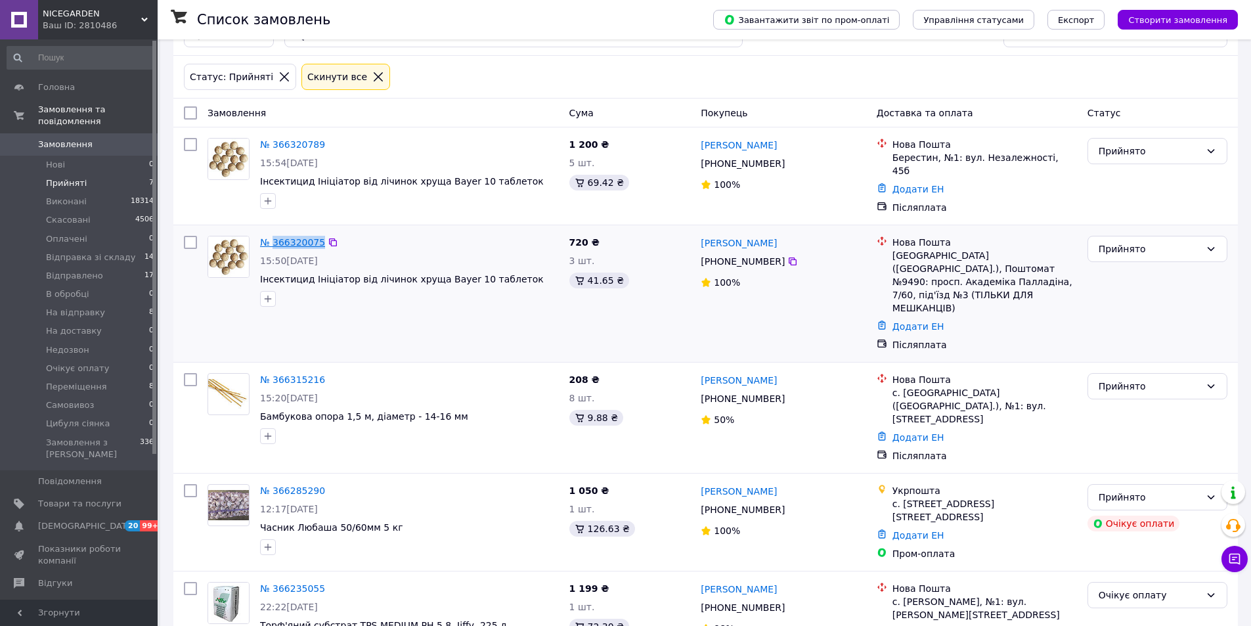
click at [274, 237] on div "№ 366320075 15:50, 12.10.2025 Інсектицид Ініціатор від лічинок хруща Bayer 10 т…" at bounding box center [409, 270] width 309 height 81
copy link "366320075"
drag, startPoint x: 250, startPoint y: 320, endPoint x: 273, endPoint y: 315, distance: 24.2
click at [256, 318] on div "№ 366320075 15:50, 12.10.2025 Інсектицид Ініціатор від лічинок хруща Bayer 10 т…" at bounding box center [383, 293] width 362 height 126
click at [550, 314] on div "№ 366320075 15:50, 12.10.2025 Інсектицид Ініціатор від лічинок хруща Bayer 10 т…" at bounding box center [383, 293] width 362 height 126
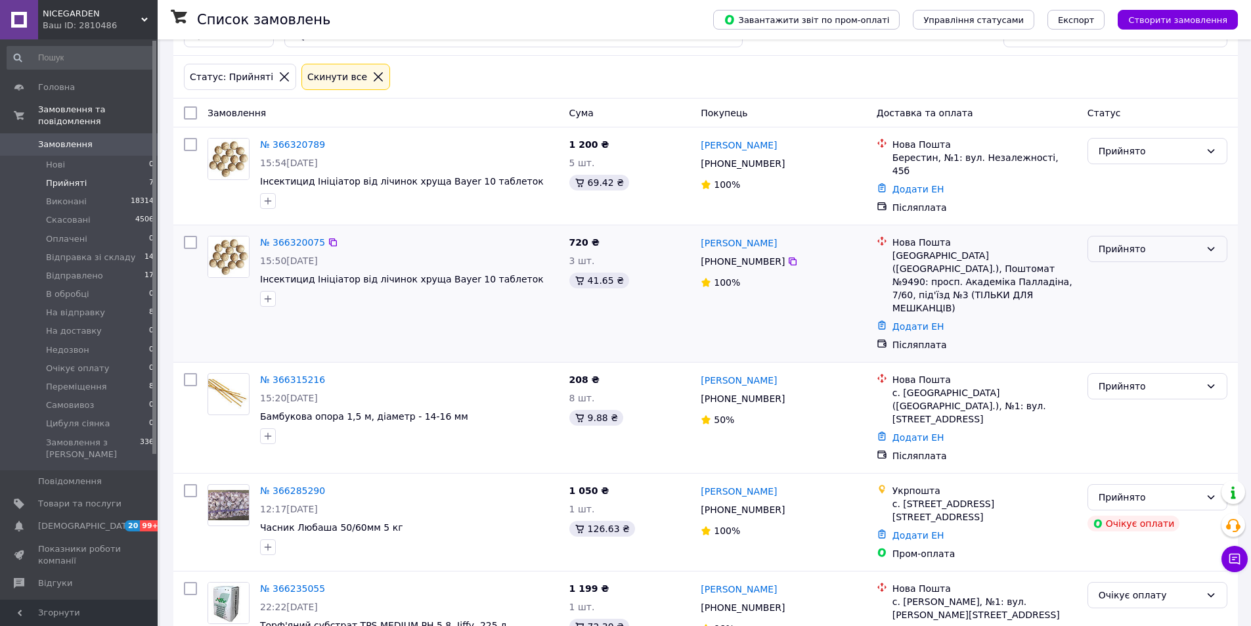
click at [1141, 246] on div "Прийнято" at bounding box center [1150, 249] width 102 height 14
click at [1134, 352] on li "На відправку" at bounding box center [1157, 351] width 139 height 24
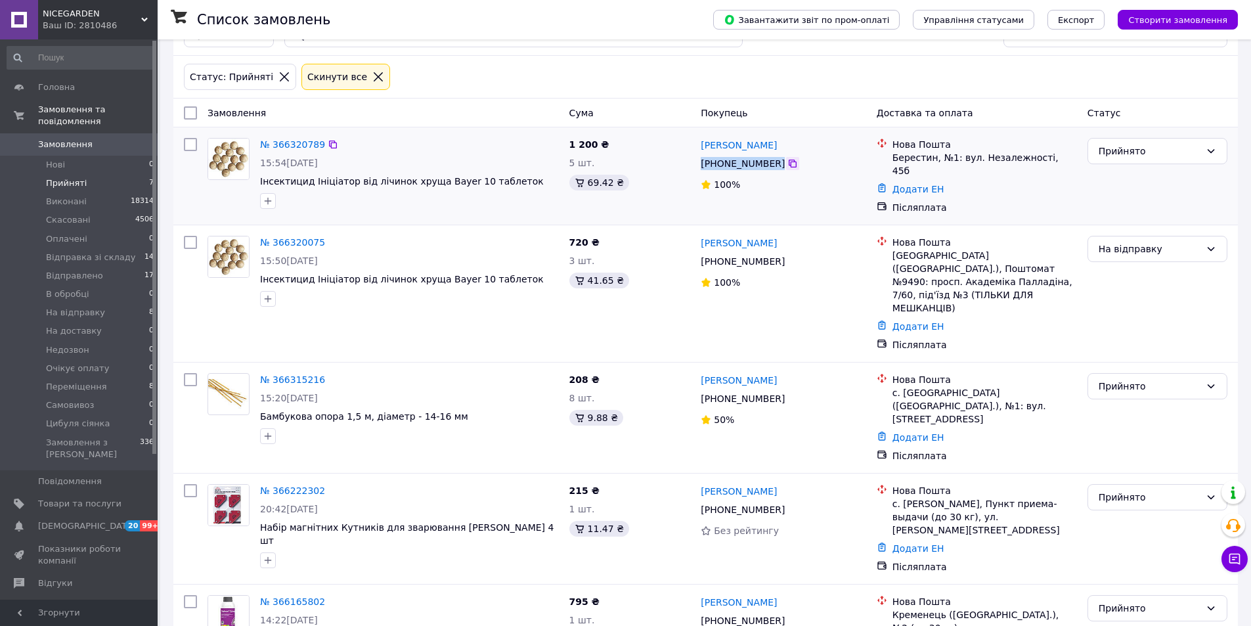
drag, startPoint x: 697, startPoint y: 165, endPoint x: 778, endPoint y: 162, distance: 81.5
click at [778, 162] on div "Николай Дидус +380 66 358 69 54 100%" at bounding box center [782, 176] width 175 height 87
copy div "[PHONE_NUMBER]"
drag, startPoint x: 318, startPoint y: 135, endPoint x: 272, endPoint y: 148, distance: 47.8
click at [272, 148] on div "№ 366320789 15:54, 12.10.2025 Інсектицид Ініціатор від лічинок хруща Bayer 10 т…" at bounding box center [409, 173] width 309 height 81
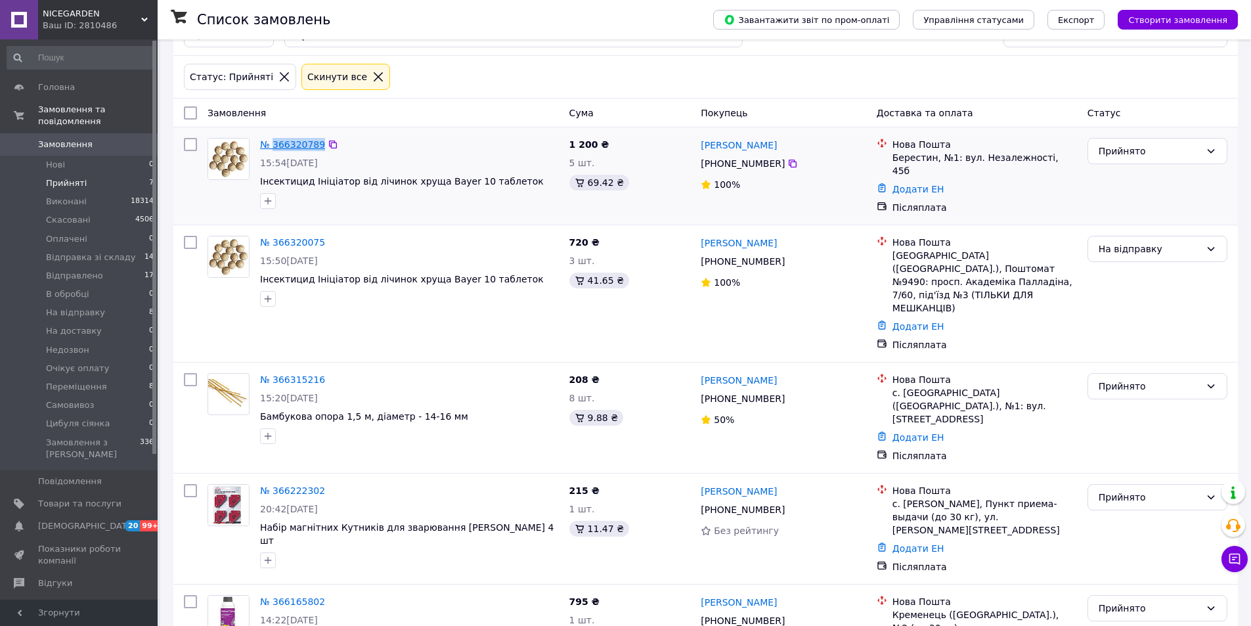
copy link "366320789"
click at [190, 186] on div at bounding box center [191, 176] width 24 height 87
drag, startPoint x: 319, startPoint y: 141, endPoint x: 275, endPoint y: 148, distance: 44.6
click at [275, 148] on div "№ 366320789 15:54, 12.10.2025 Інсектицид Ініціатор від лічинок хруща Bayer 10 т…" at bounding box center [409, 173] width 309 height 81
copy link "366320789"
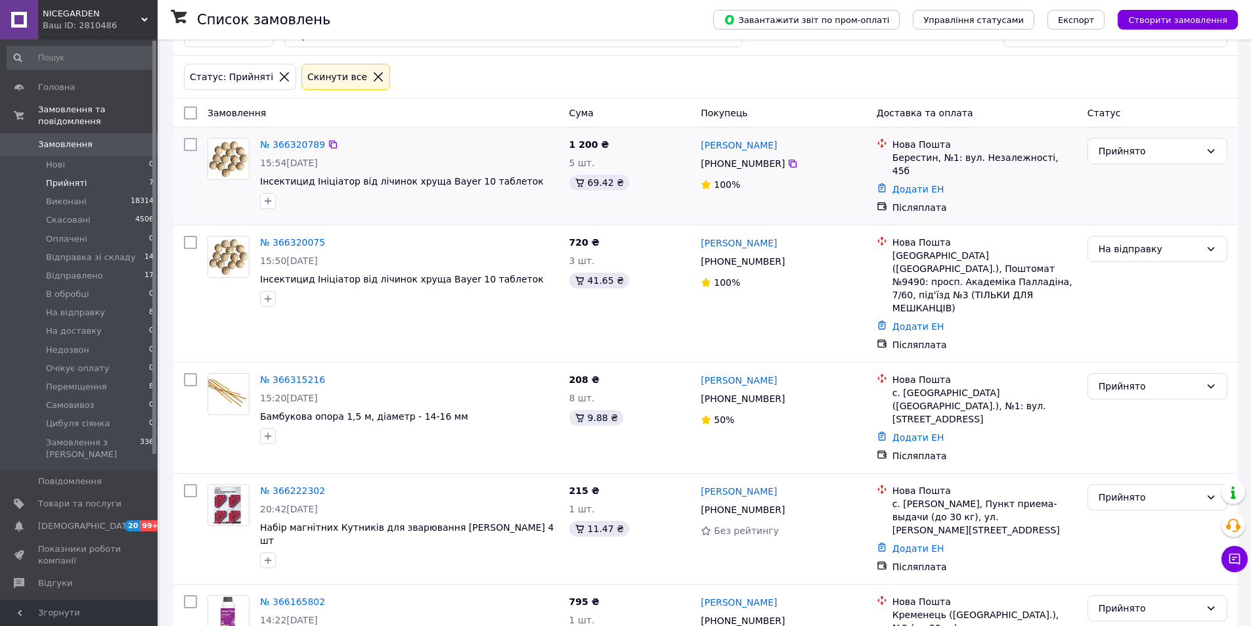
click at [209, 197] on div at bounding box center [228, 173] width 53 height 81
click at [1121, 152] on div "Прийнято" at bounding box center [1150, 151] width 102 height 14
click at [1125, 257] on li "На відправку" at bounding box center [1157, 256] width 139 height 24
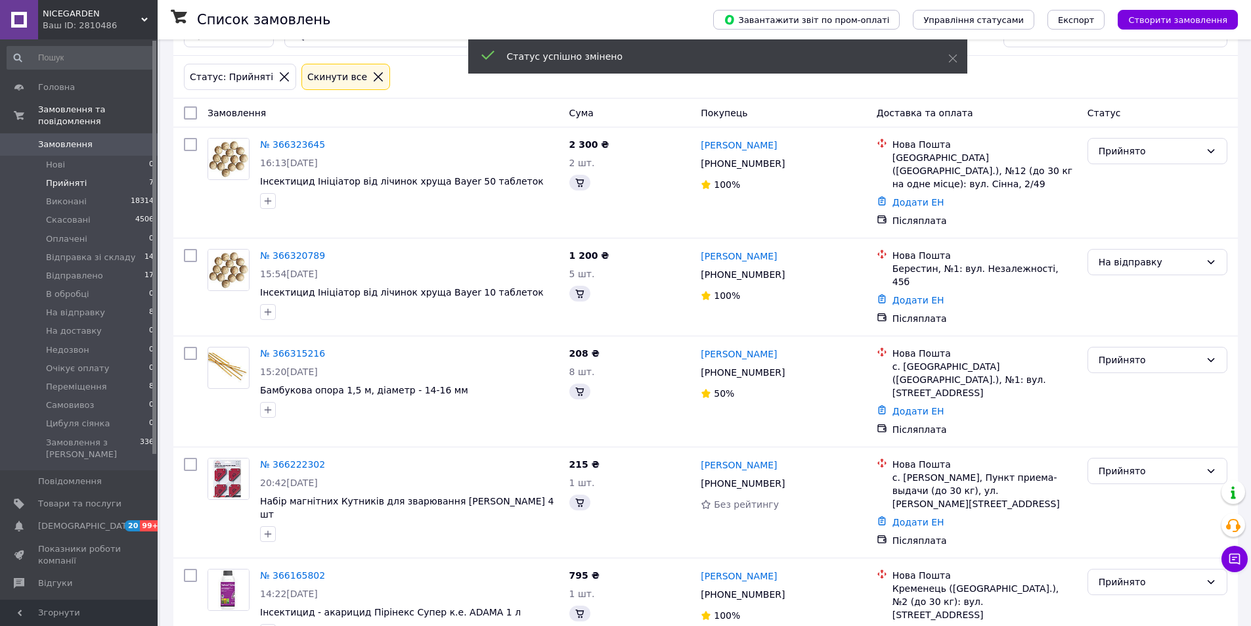
scroll to position [38, 0]
